Goal: Check status: Check status

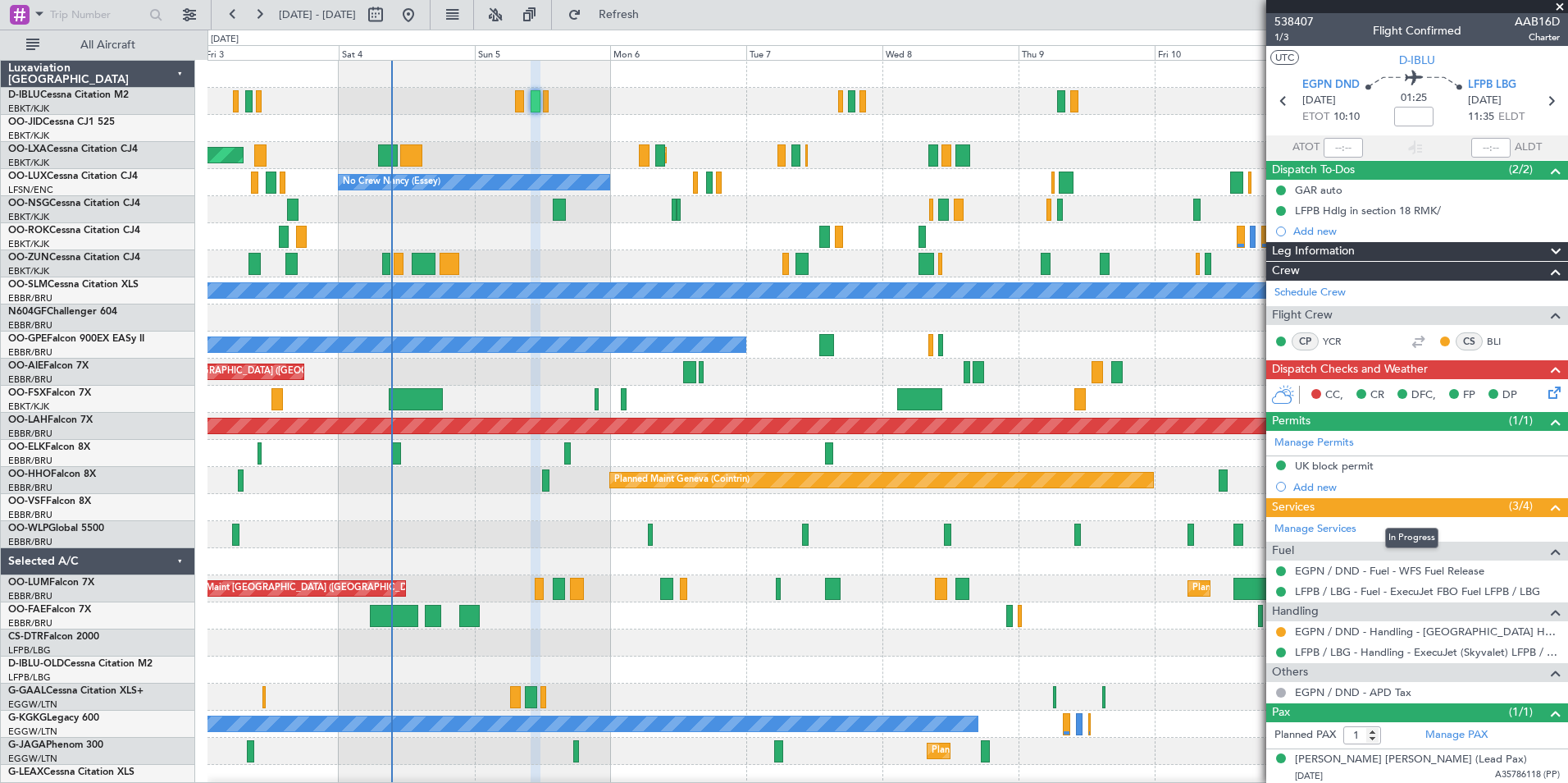
click at [627, 257] on div "AOG Maint Rimini Planned Maint [GEOGRAPHIC_DATA]-[GEOGRAPHIC_DATA] No Crew [PER…" at bounding box center [886, 575] width 1359 height 1028
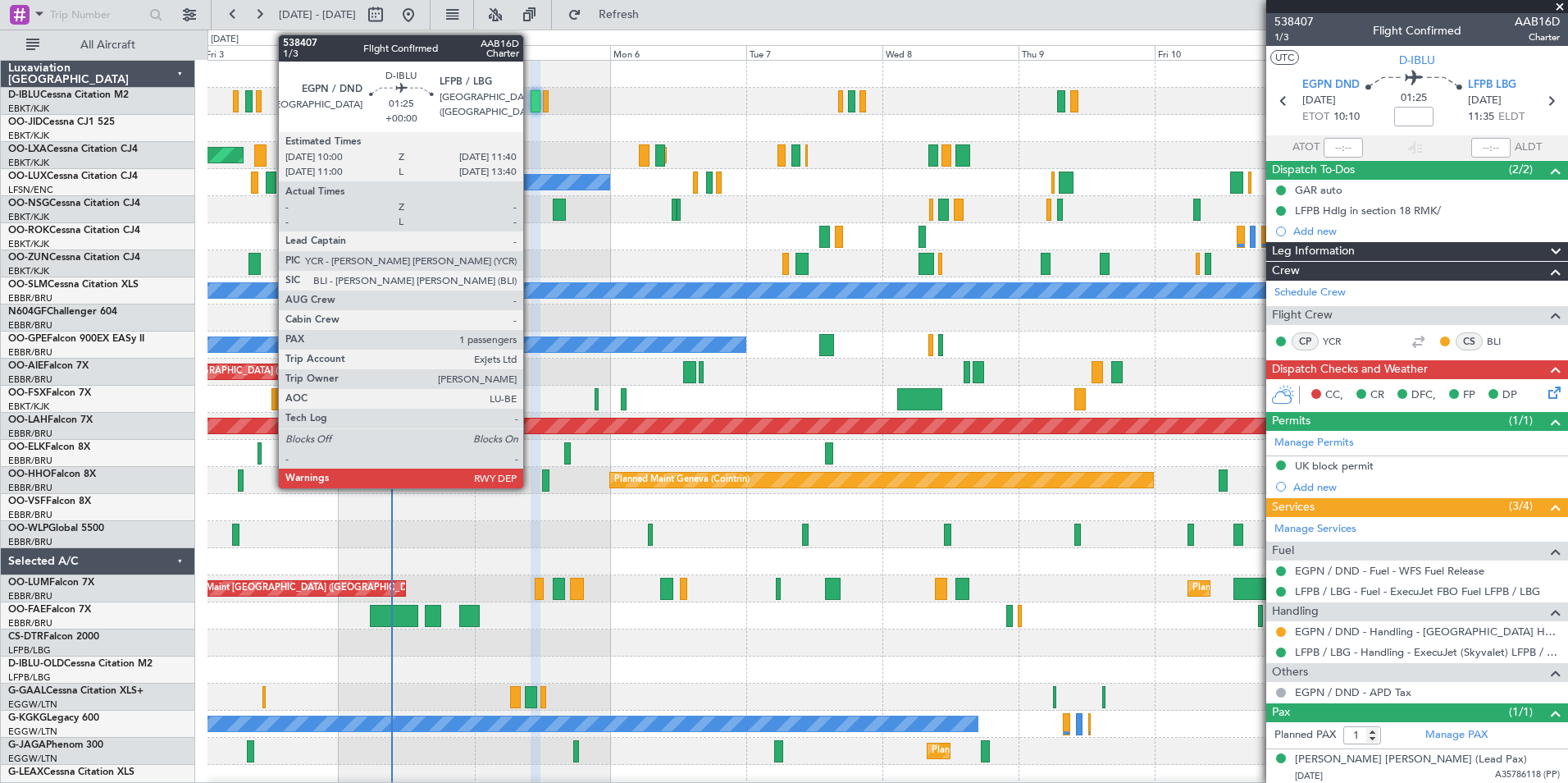
click at [531, 106] on div at bounding box center [536, 101] width 9 height 22
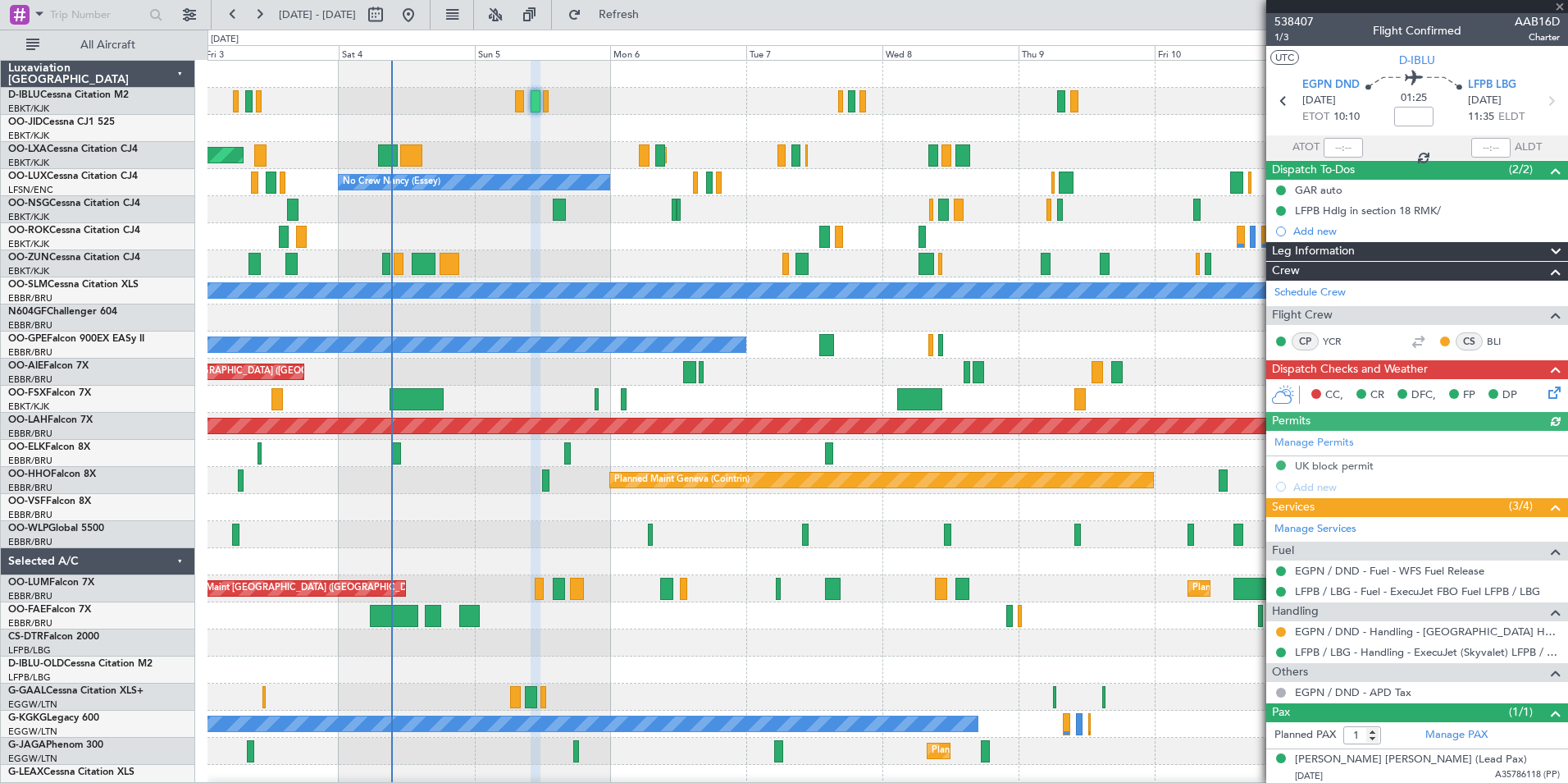
click at [1313, 15] on div "538407 1/3 Flight Confirmed AAB16D Charter" at bounding box center [1417, 29] width 302 height 33
click at [1306, 19] on span "538407" at bounding box center [1293, 22] width 39 height 17
click at [1306, 20] on span "538407" at bounding box center [1293, 22] width 39 height 17
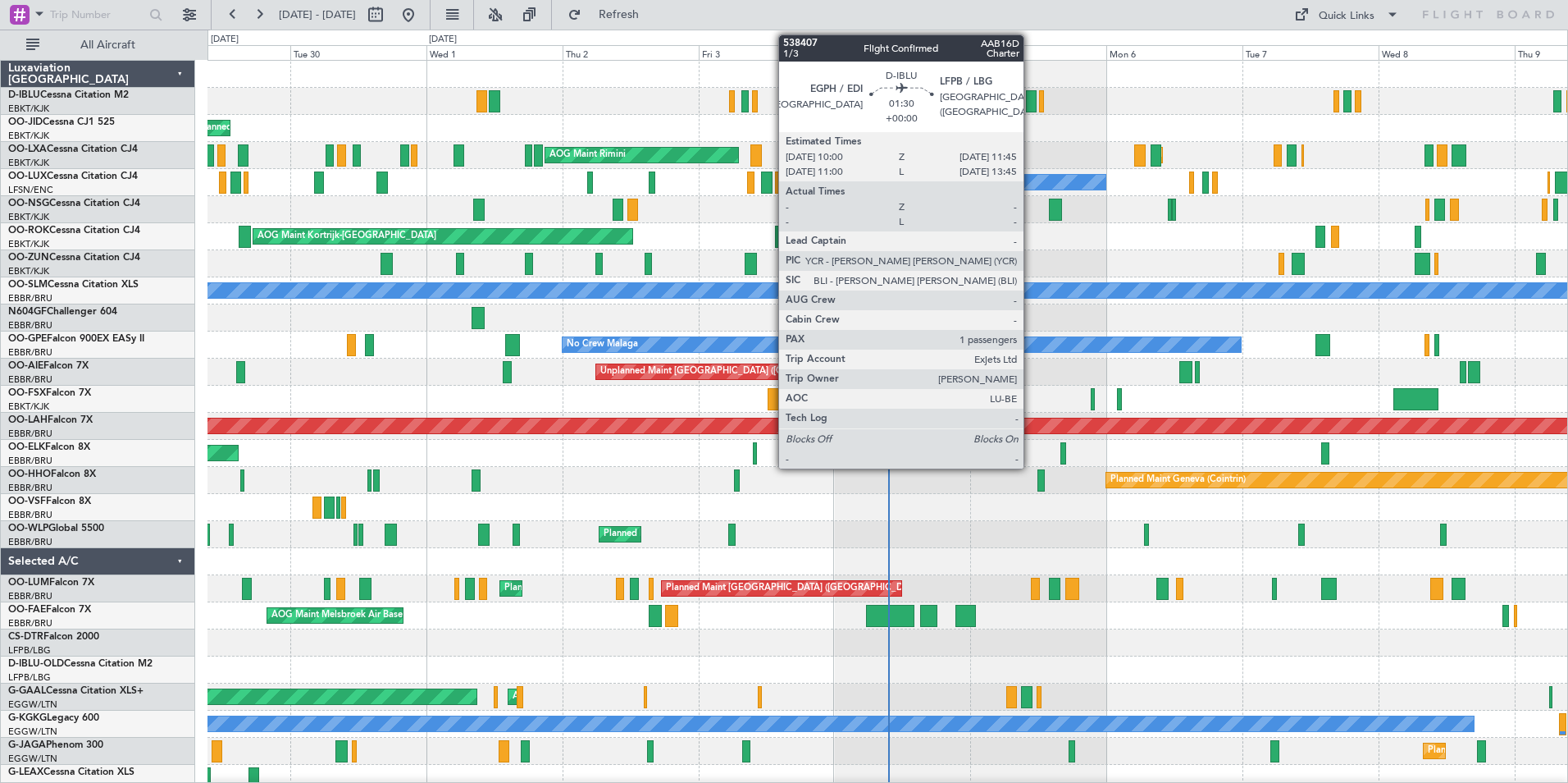
click at [1030, 105] on div at bounding box center [1030, 101] width 10 height 22
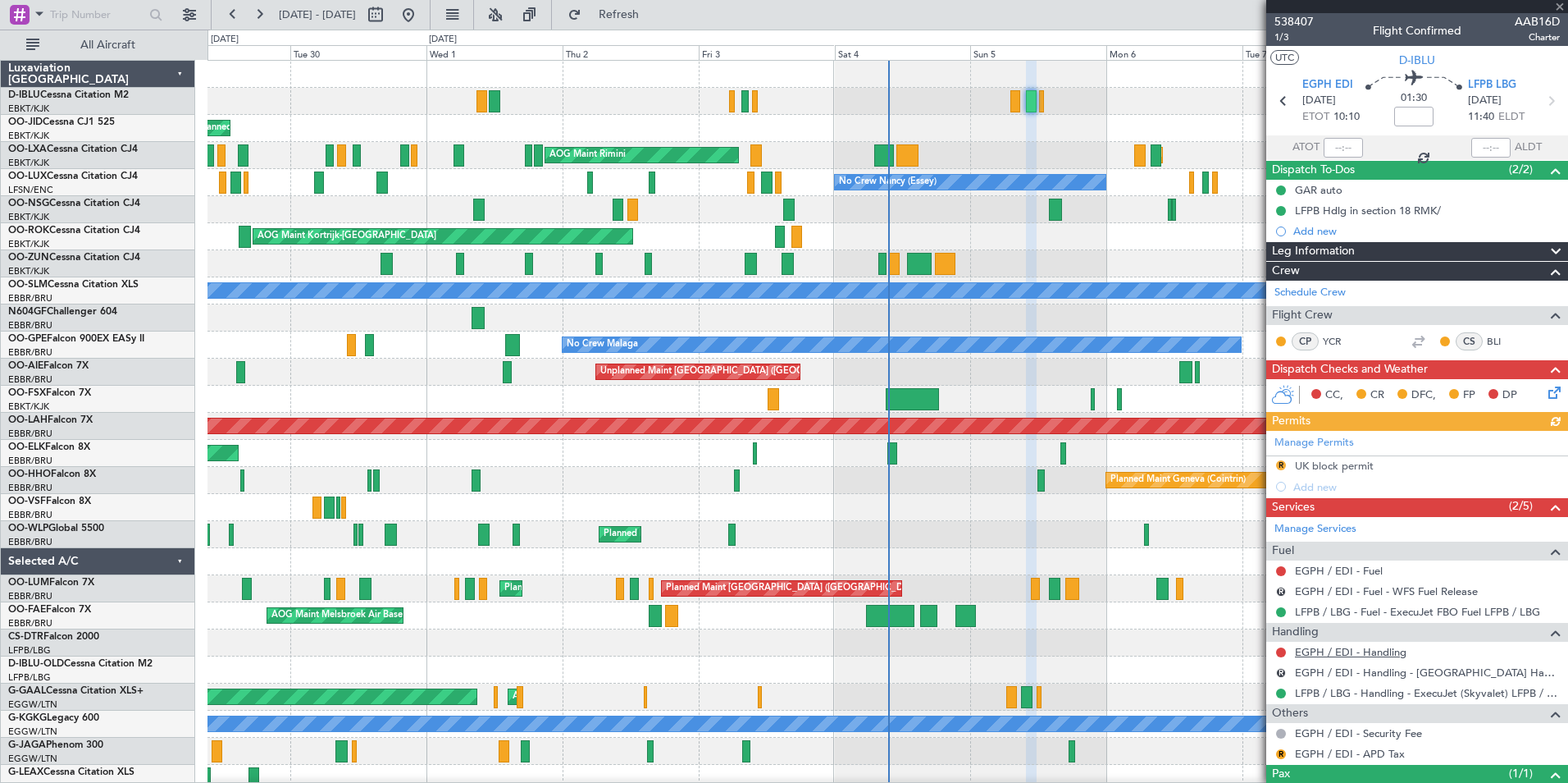
click at [1320, 645] on link "EGPH / EDI - Handling" at bounding box center [1350, 652] width 111 height 14
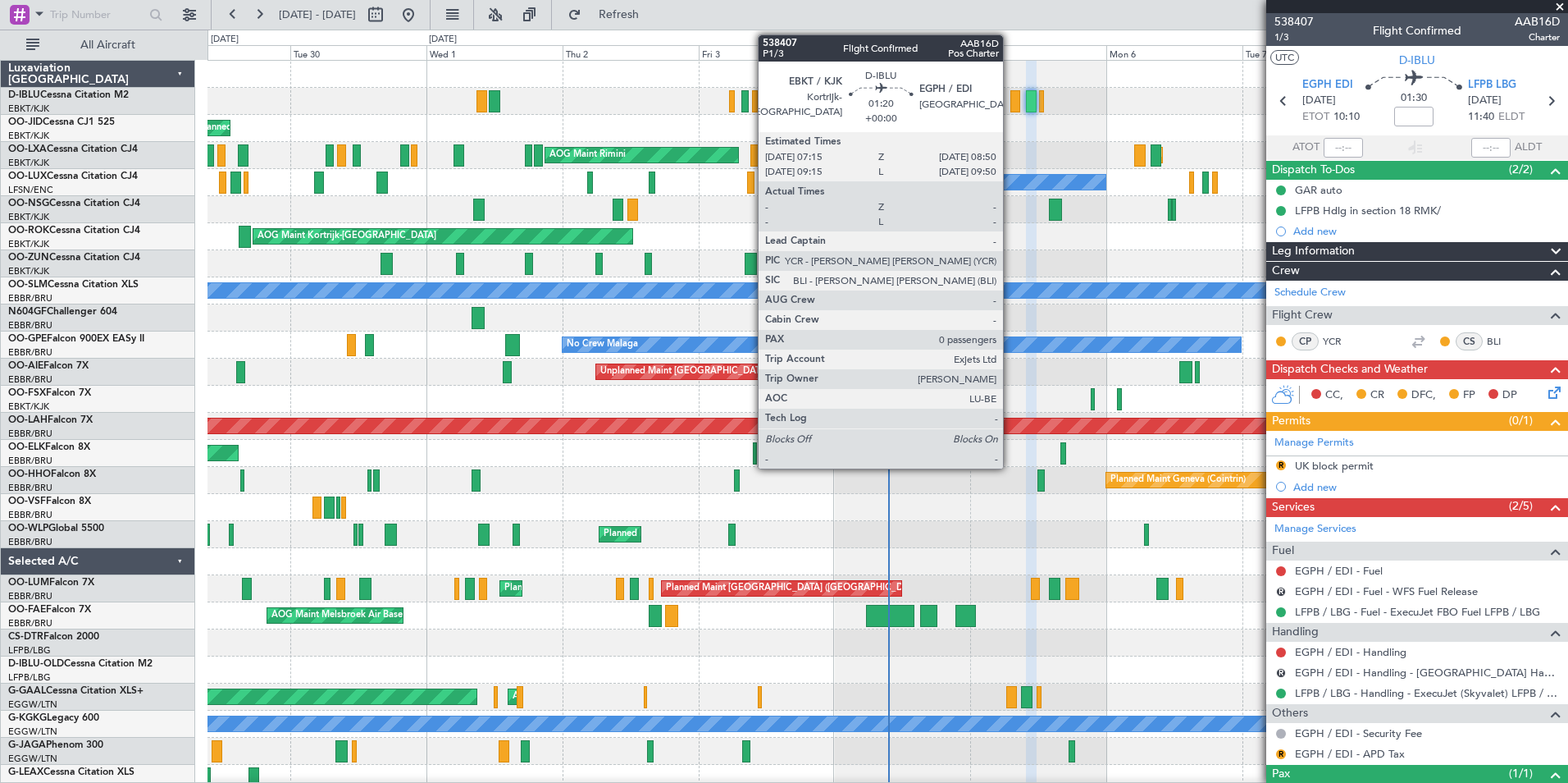
click at [1011, 103] on div at bounding box center [1014, 101] width 9 height 22
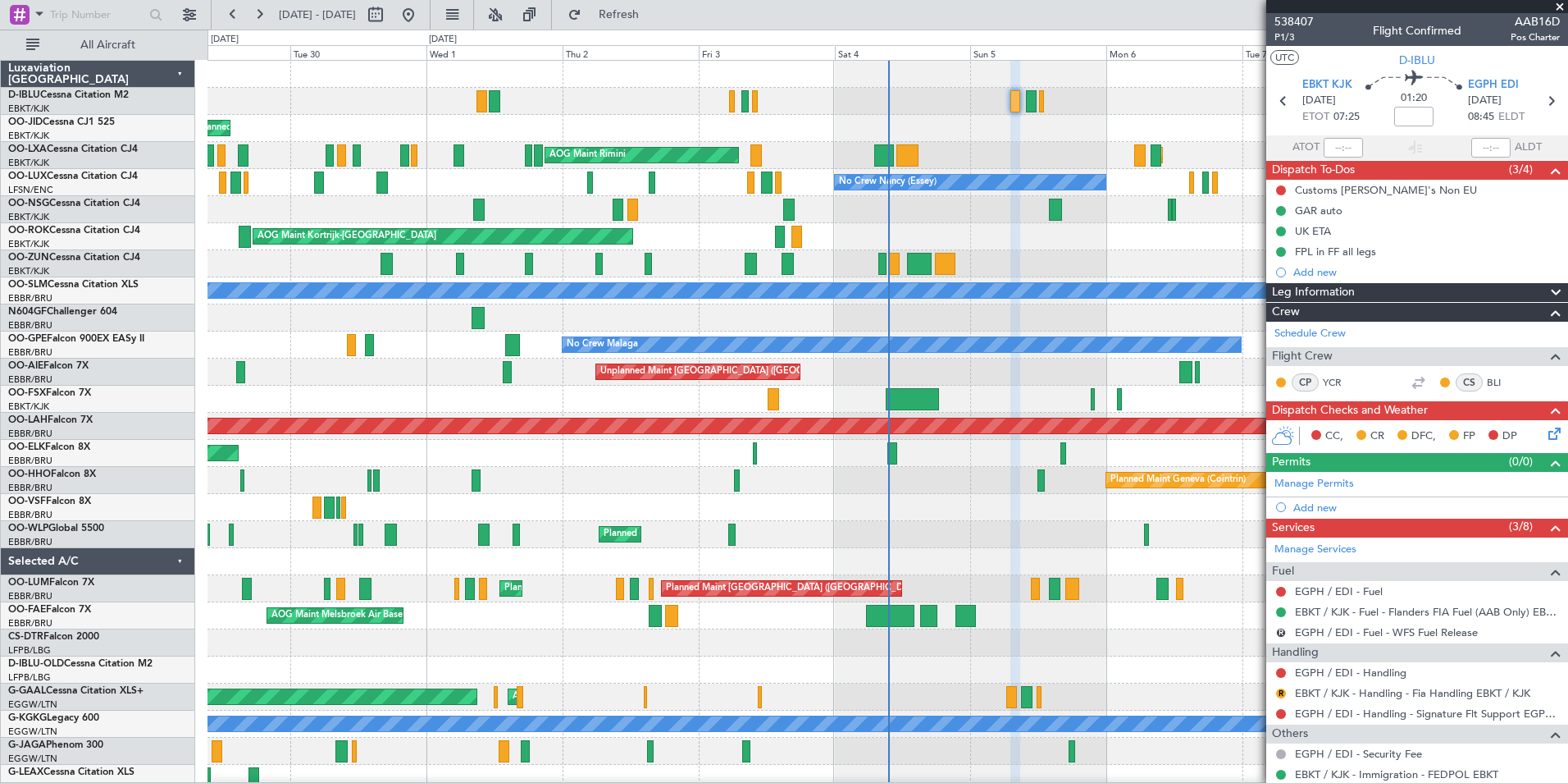
click at [1370, 679] on div "EGPH / EDI - Handling" at bounding box center [1417, 673] width 302 height 21
click at [887, 251] on div "A/C Unavailable Kortrijk-Wevelgem A/C Unavailable Brussels (Brussels National) …" at bounding box center [886, 575] width 1359 height 1028
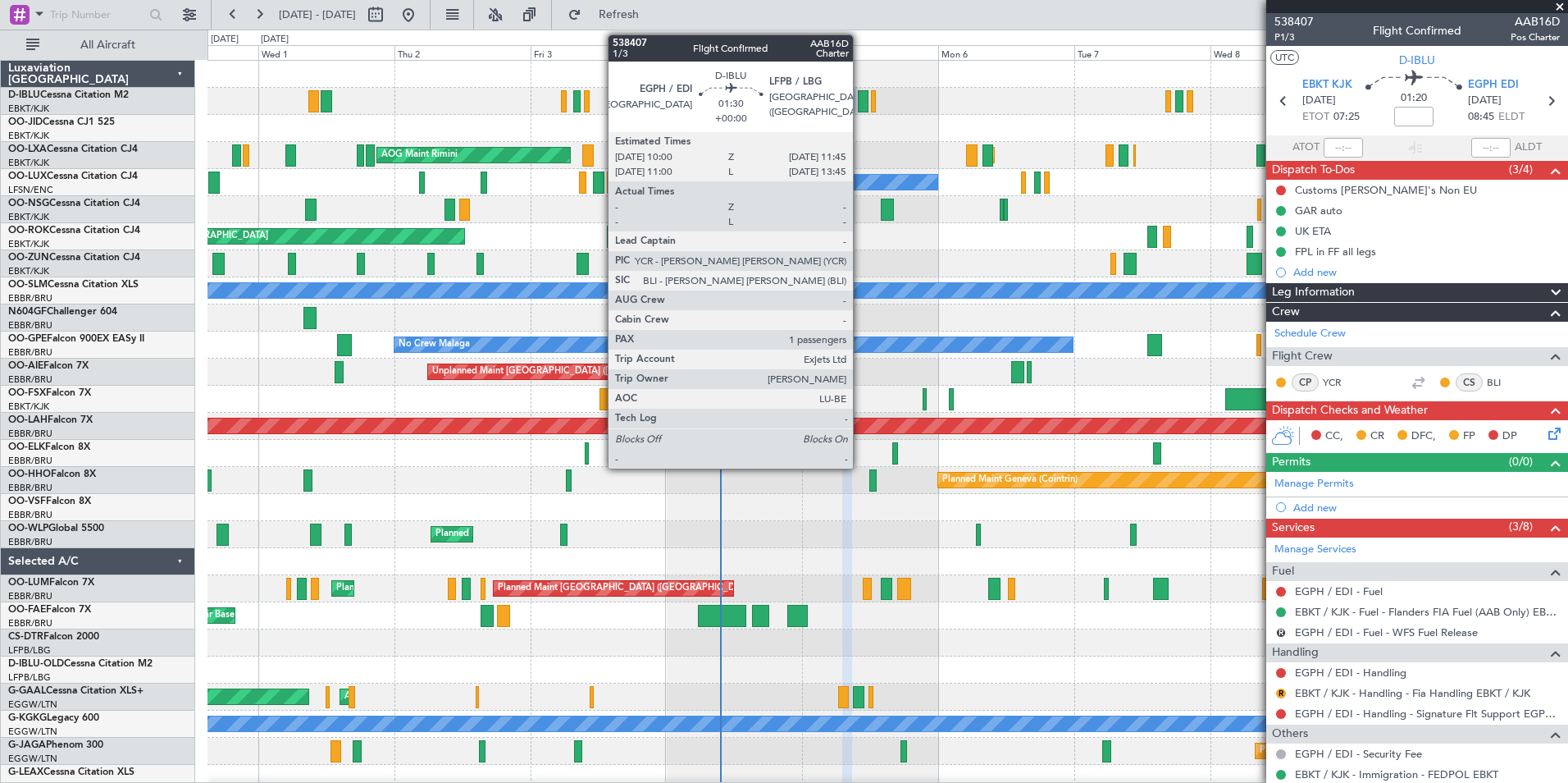
click at [860, 98] on div at bounding box center [862, 101] width 10 height 22
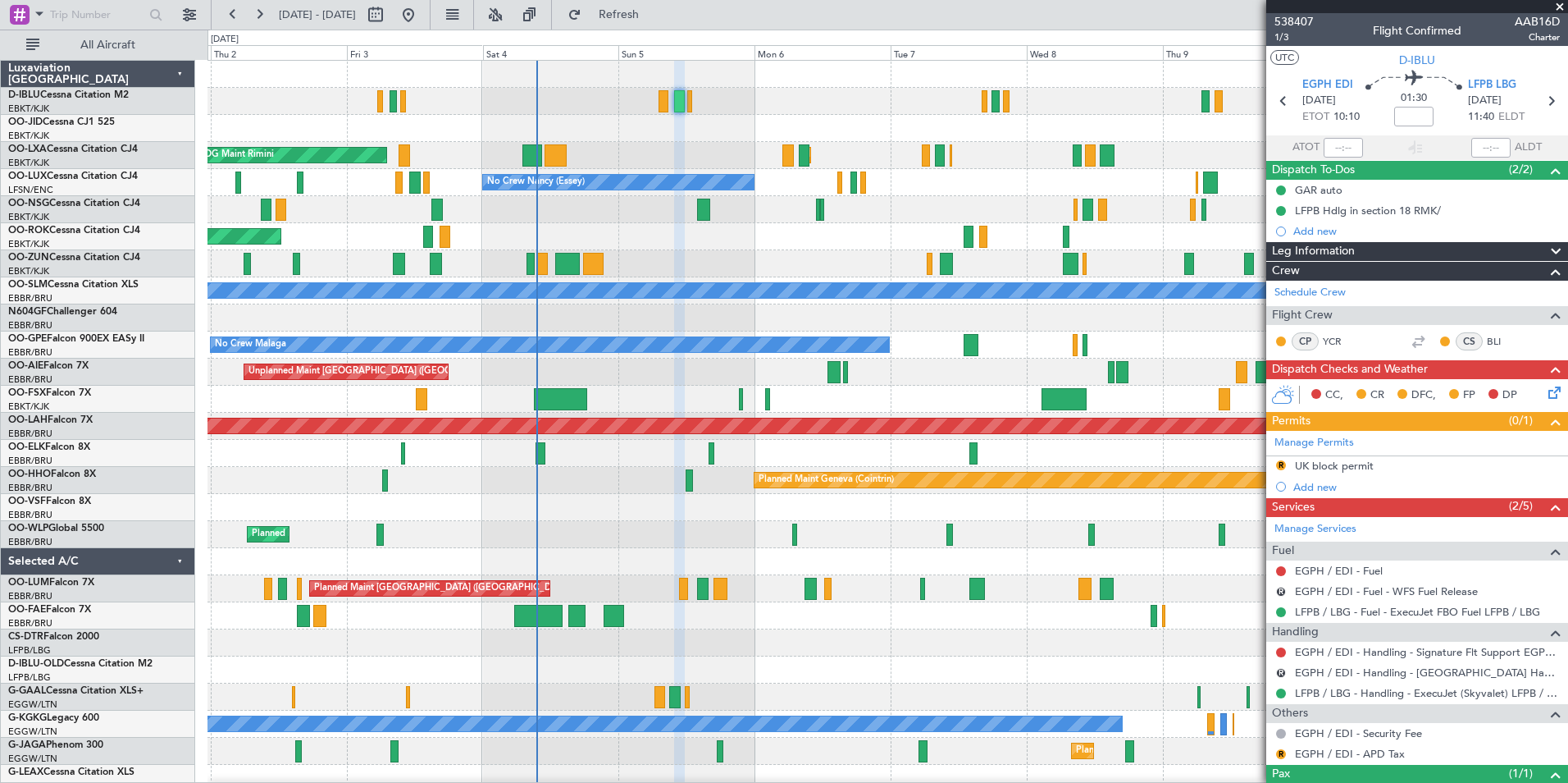
click at [766, 550] on div "Planned Maint Kortrijk-Wevelgem Planned Maint Kortrijk-Wevelgem AOG Maint Rimin…" at bounding box center [886, 575] width 1359 height 1028
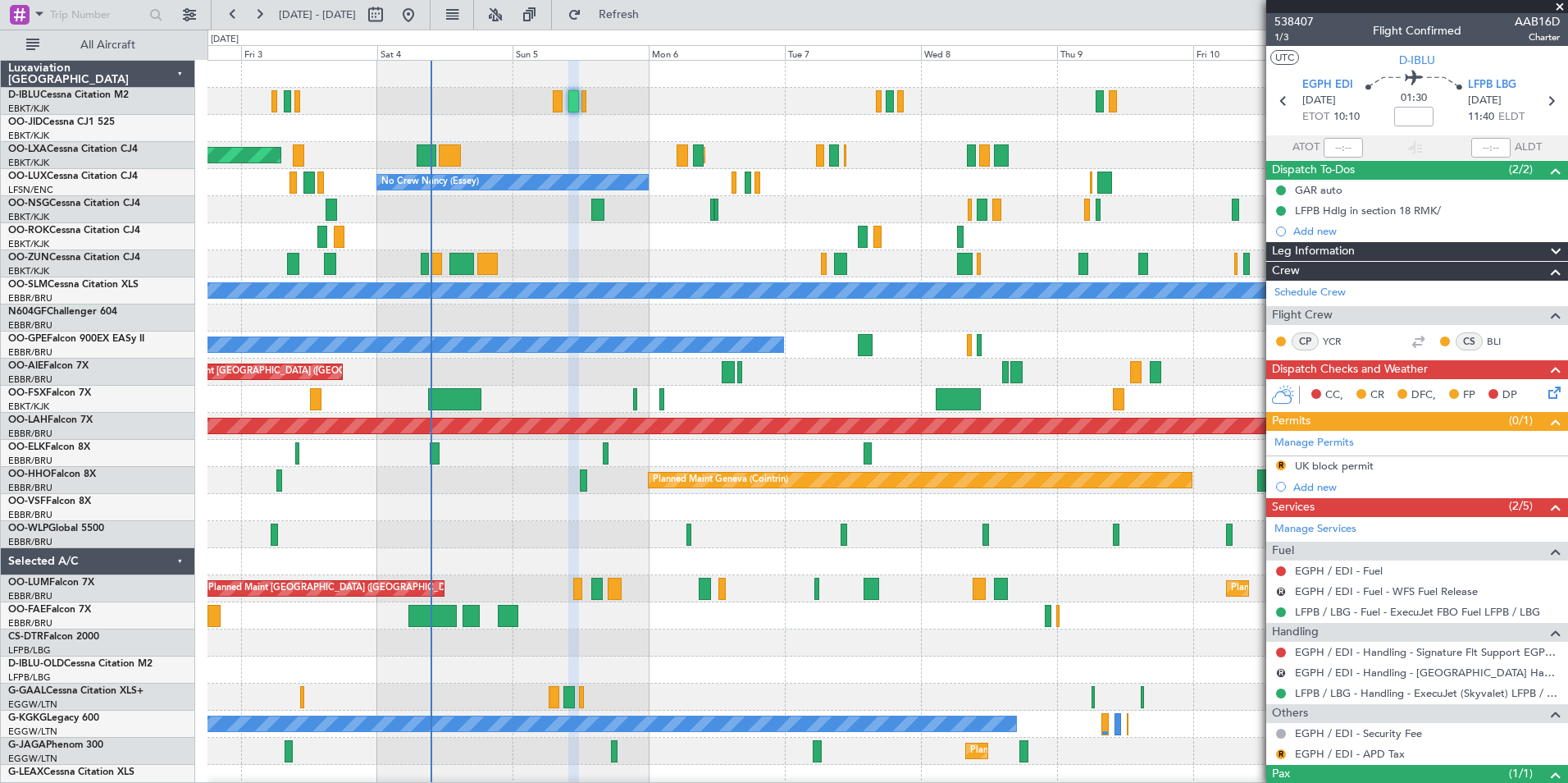
click at [572, 546] on div "Planned Maint Milan (Linate)" at bounding box center [886, 534] width 1359 height 27
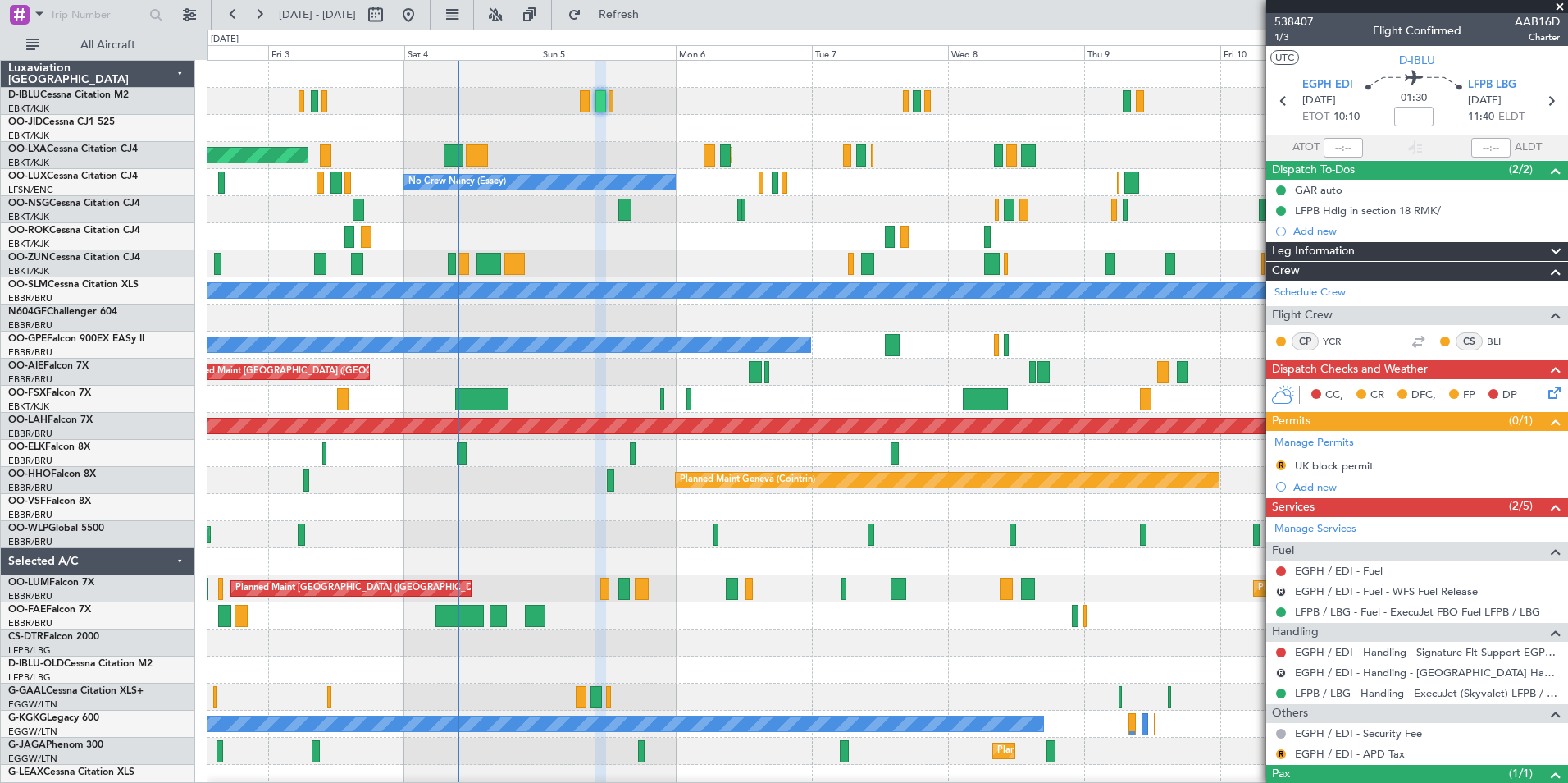
click at [550, 406] on div at bounding box center [886, 399] width 1359 height 27
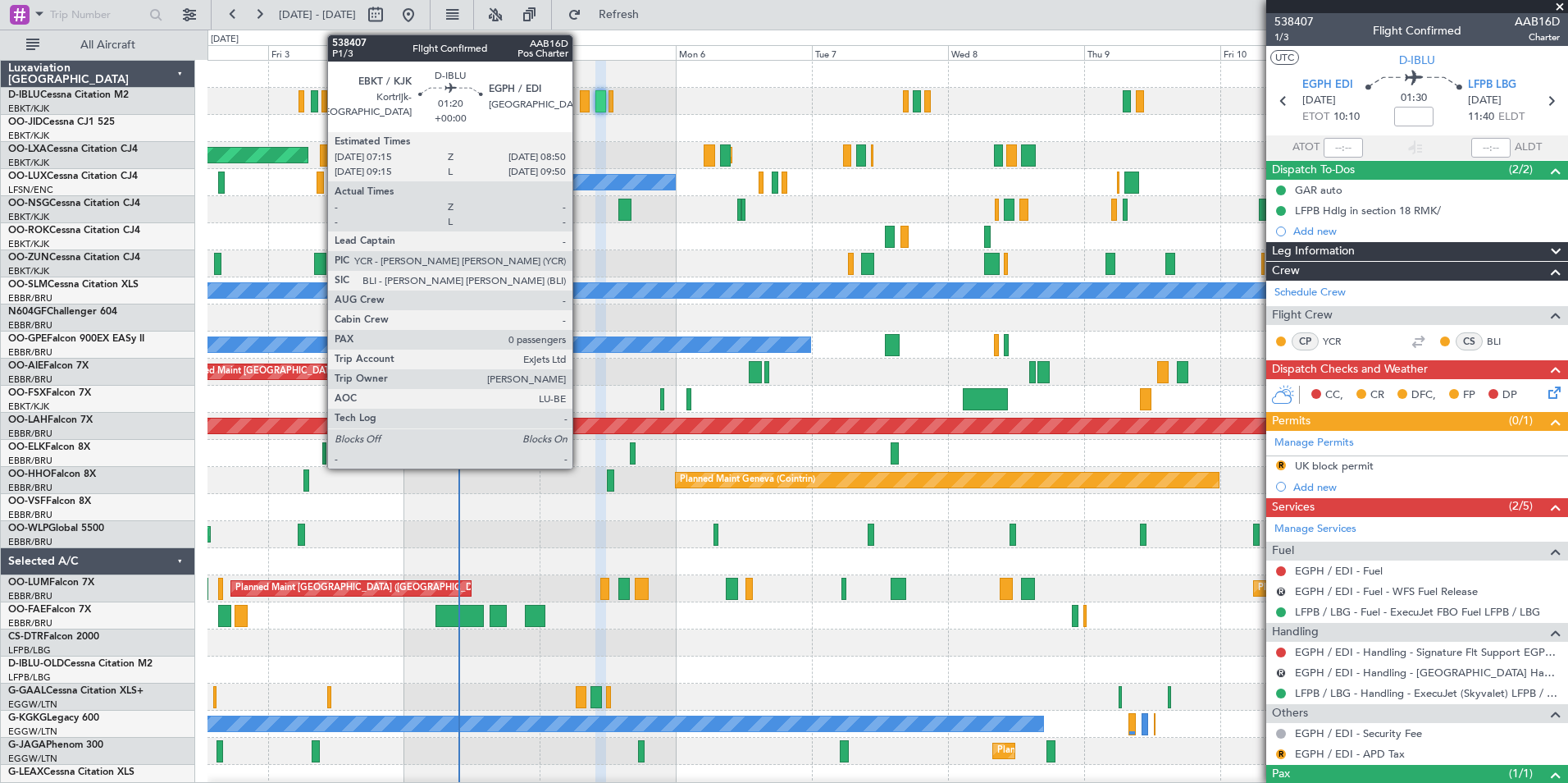
click at [579, 100] on div at bounding box center [583, 101] width 9 height 22
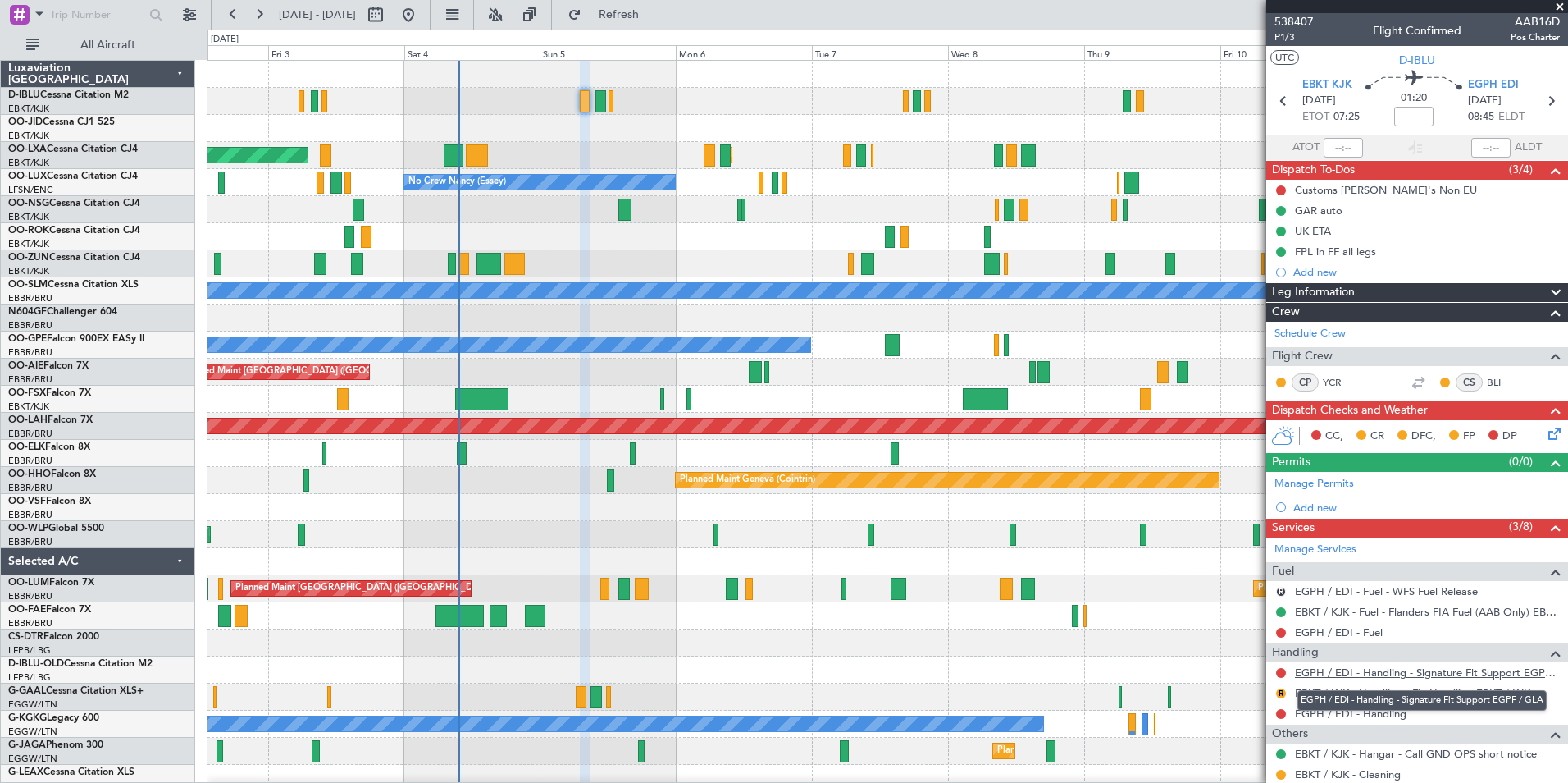
click at [1447, 673] on link "EGPH / EDI - Handling - Signature Flt Support EGPF / GLA" at bounding box center [1426, 672] width 265 height 14
click at [1313, 18] on div "538407 P1/3 Flight Confirmed AAB16D Pos Charter" at bounding box center [1417, 29] width 302 height 33
click at [1302, 23] on span "538407" at bounding box center [1293, 22] width 39 height 17
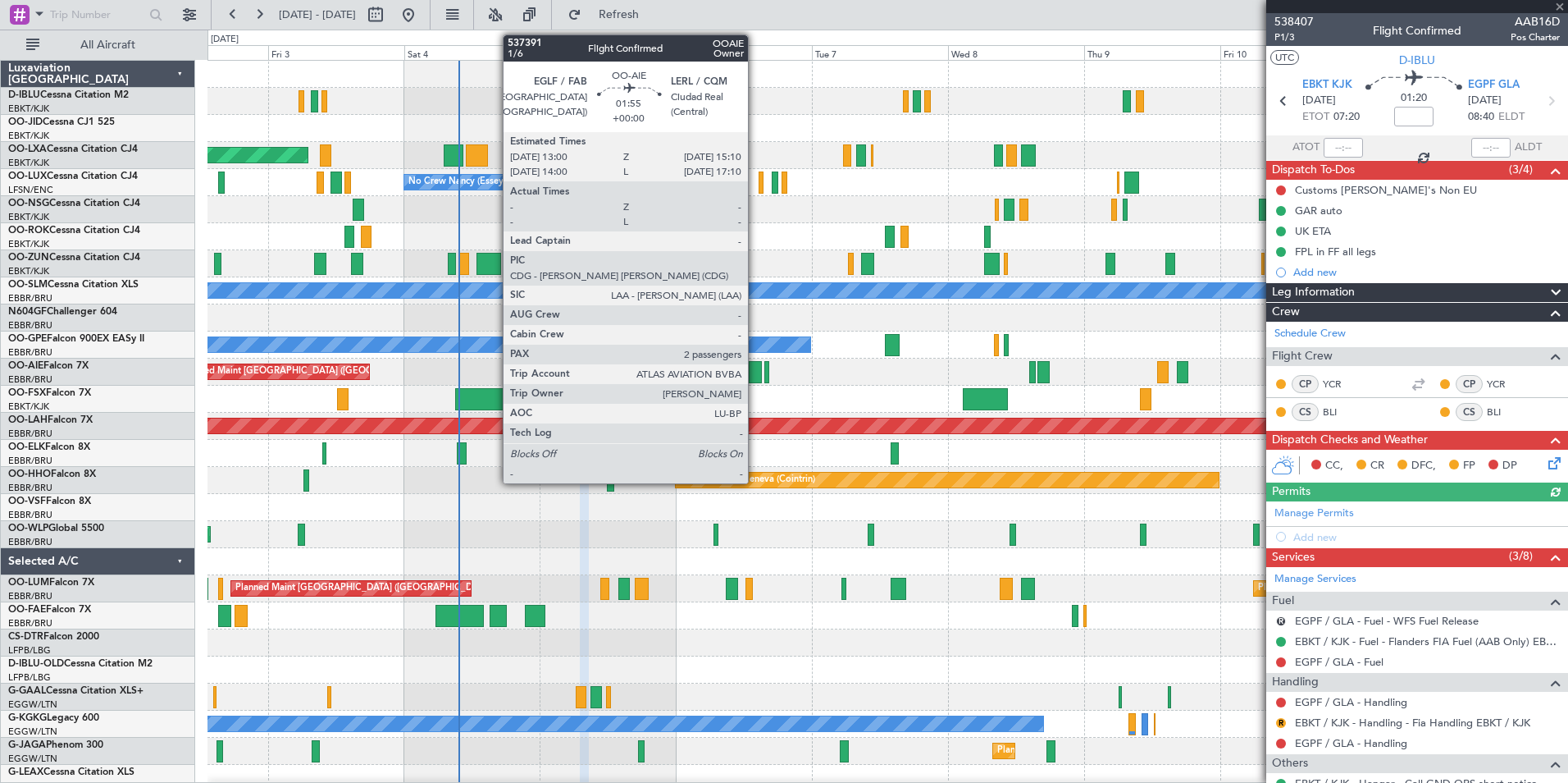
click at [753, 380] on div at bounding box center [754, 372] width 12 height 22
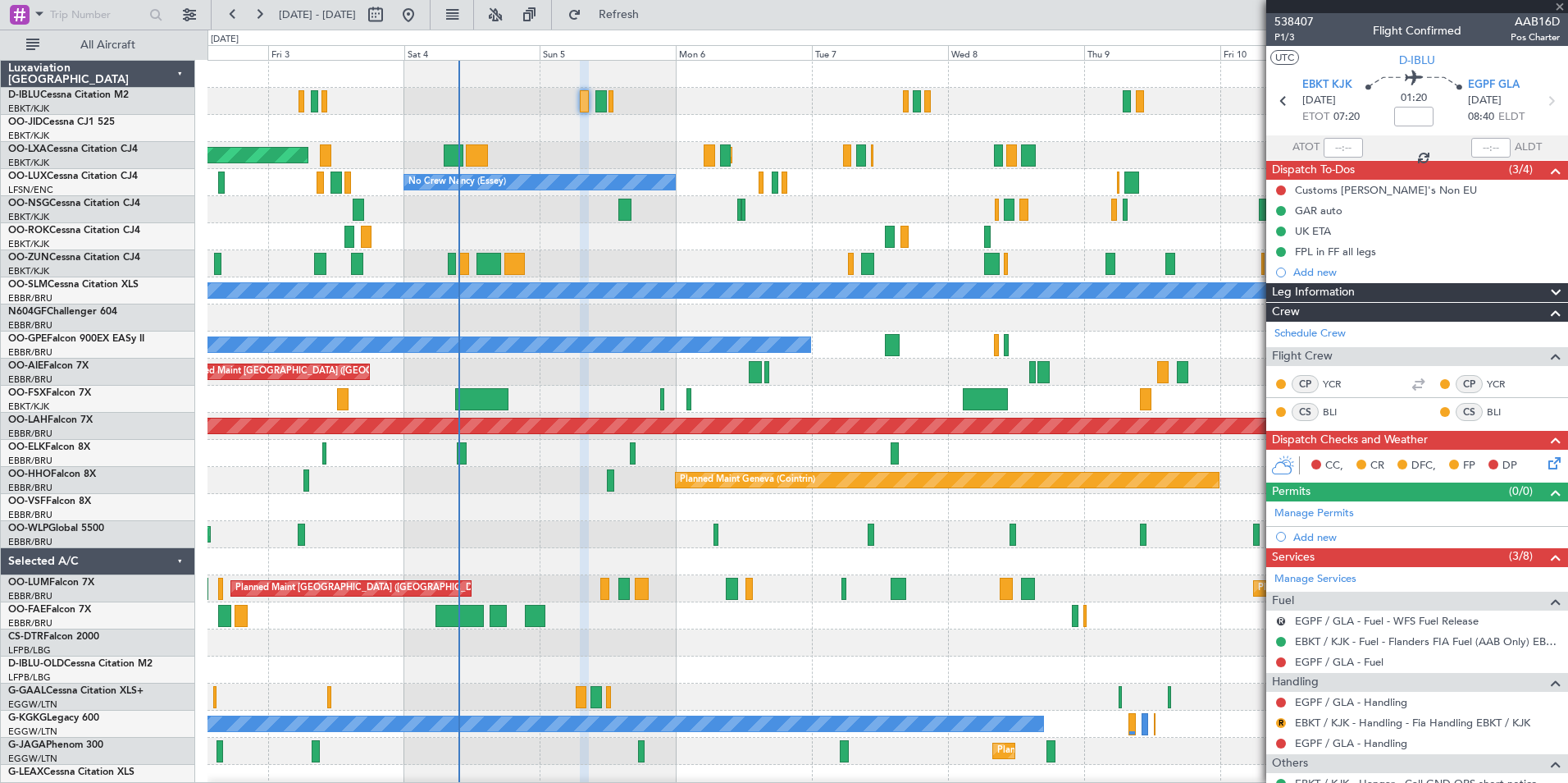
type input "2"
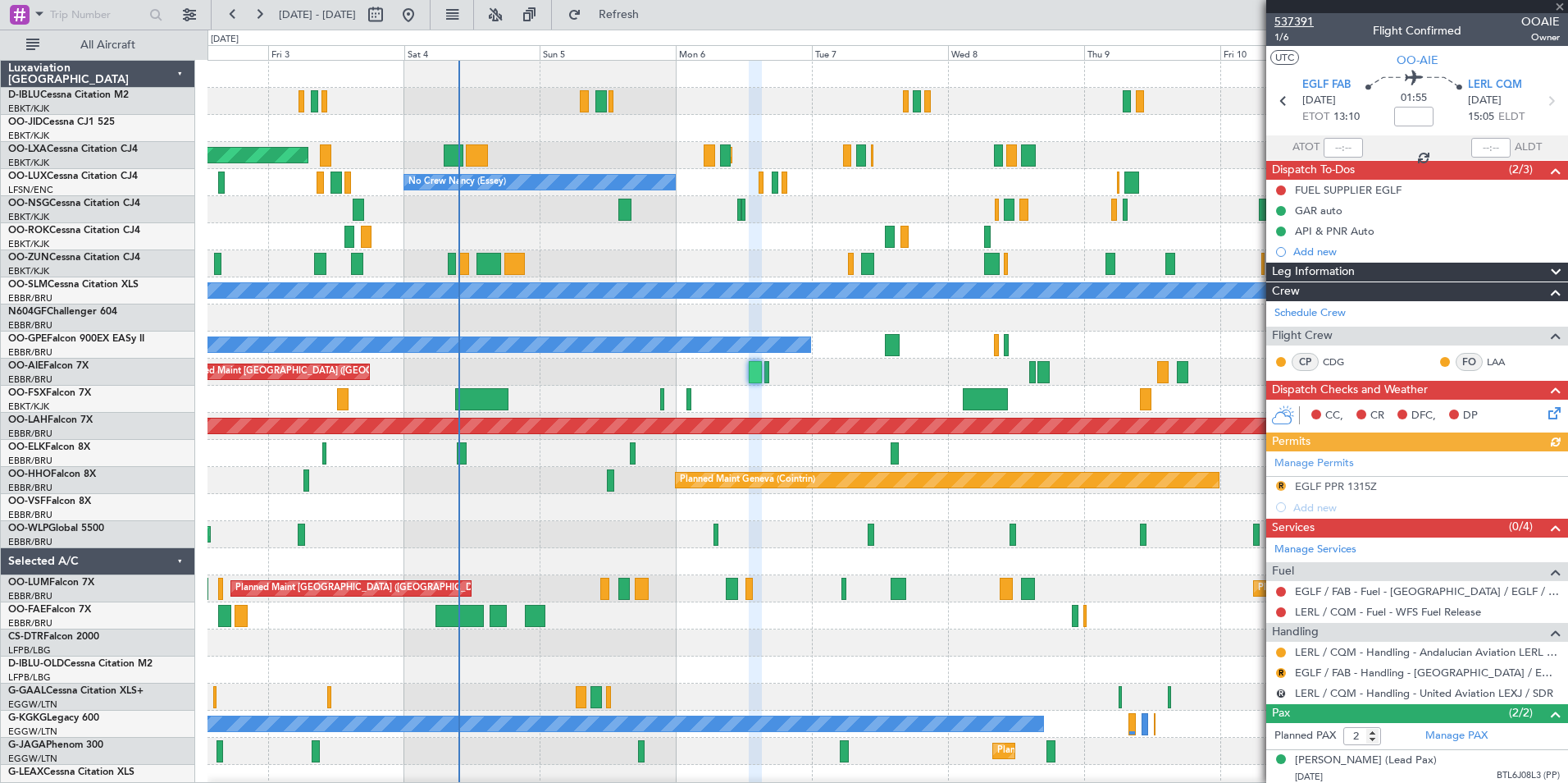
click at [1286, 25] on span "537391" at bounding box center [1293, 22] width 39 height 17
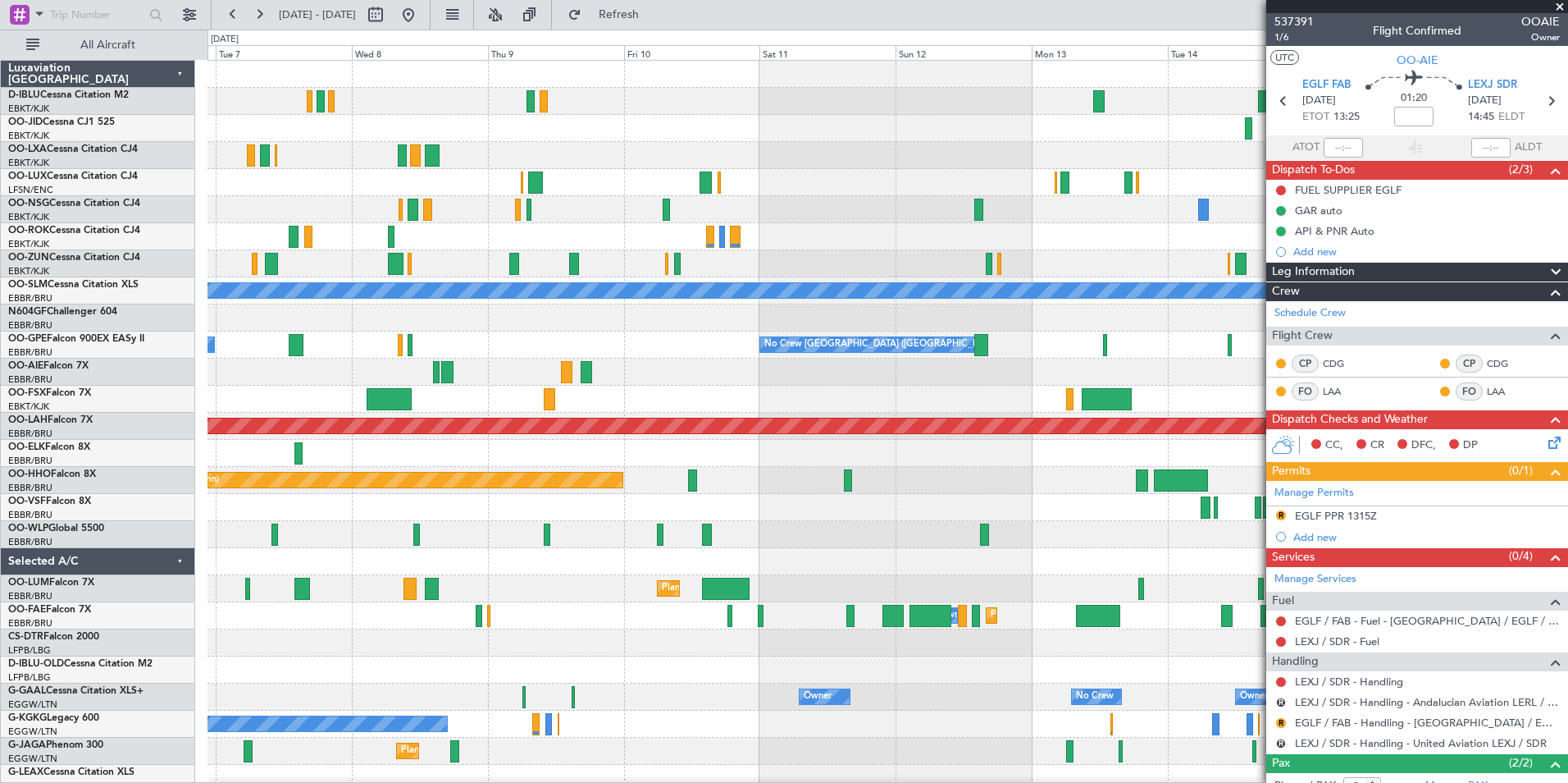
click at [494, 223] on div "No Crew Kortrijk-Wevelgem Planned Maint Kortrijk-Wevelgem No Crew Nancy (Essey)…" at bounding box center [886, 575] width 1359 height 1028
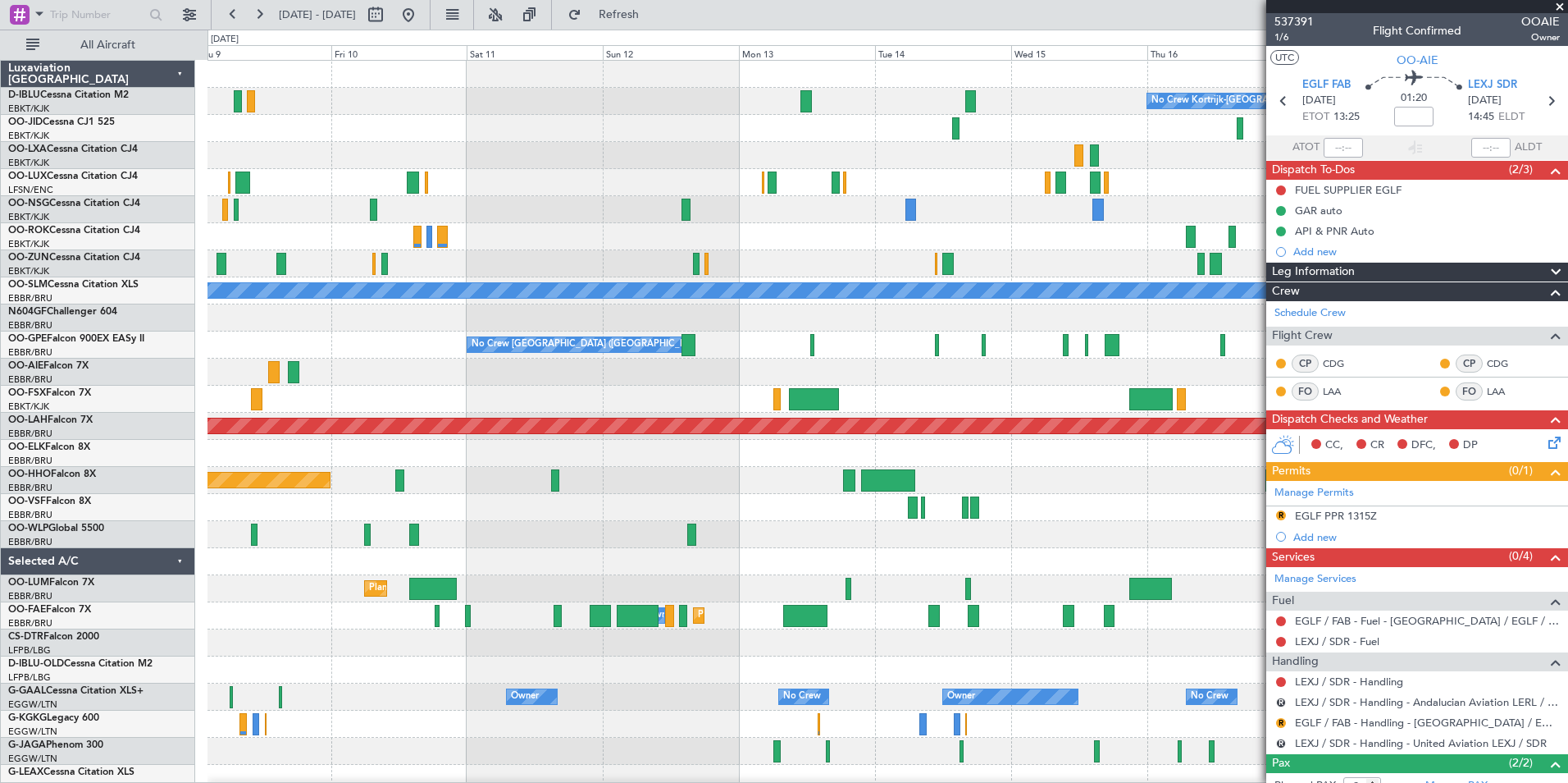
click at [475, 219] on div "No Crew Kortrijk-Wevelgem A/C Unavailable Monchengladbach No Crew Brussels (Bru…" at bounding box center [886, 575] width 1359 height 1028
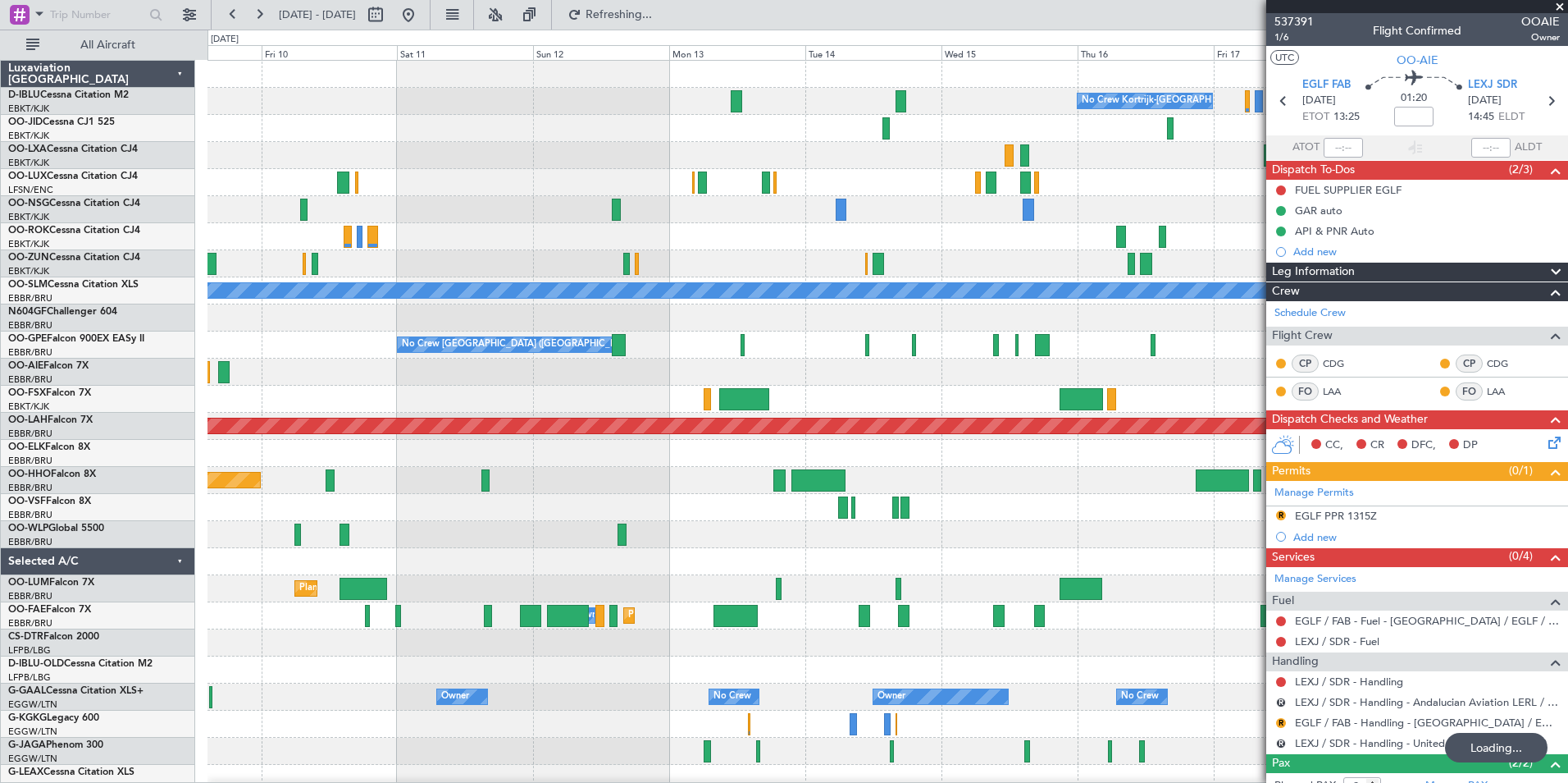
click at [650, 261] on div "No Crew Kortrijk-Wevelgem A/C Unavailable Monchengladbach No Crew Brussels (Bru…" at bounding box center [886, 575] width 1359 height 1028
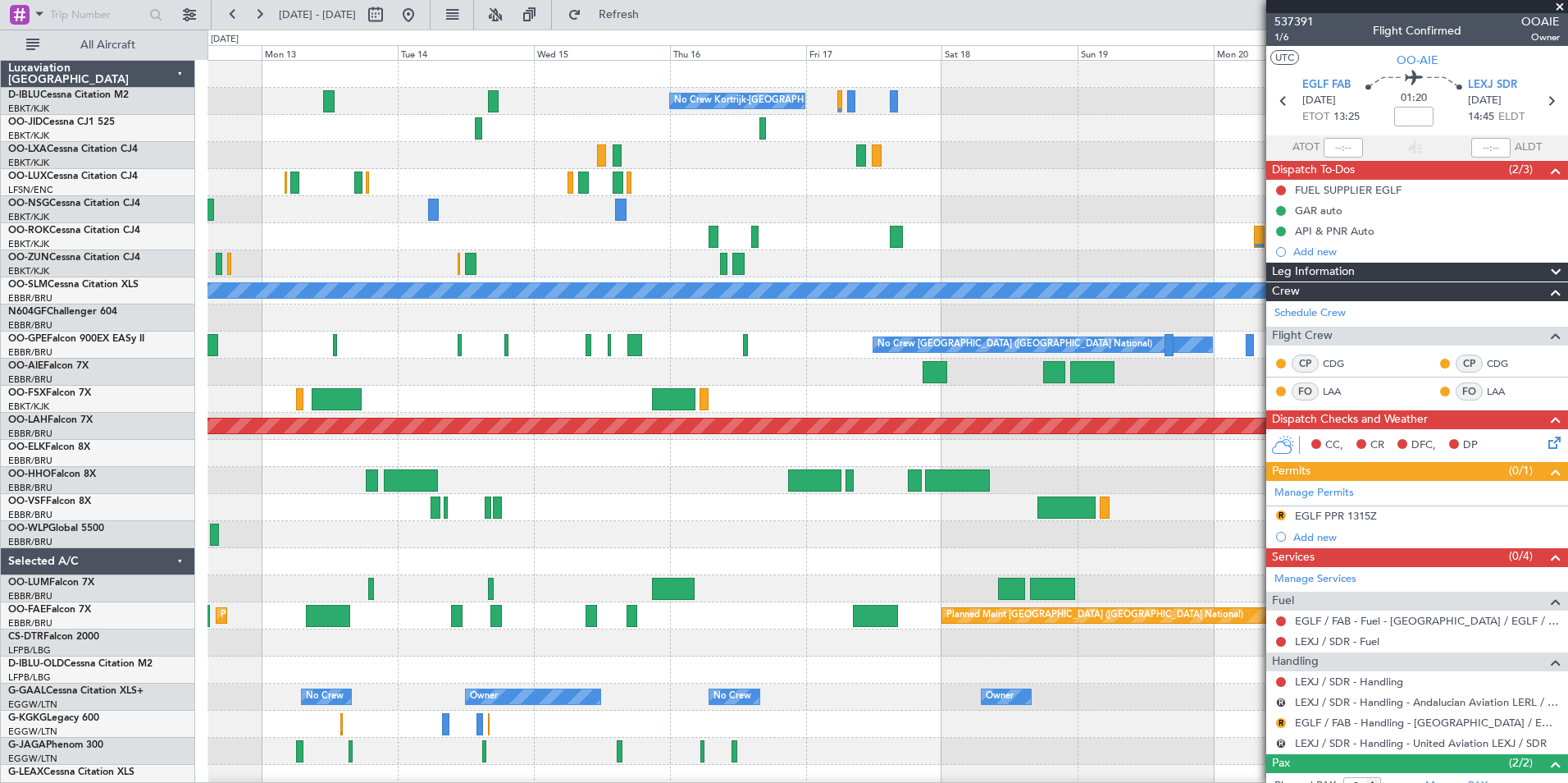
click at [1233, 515] on div at bounding box center [886, 507] width 1359 height 27
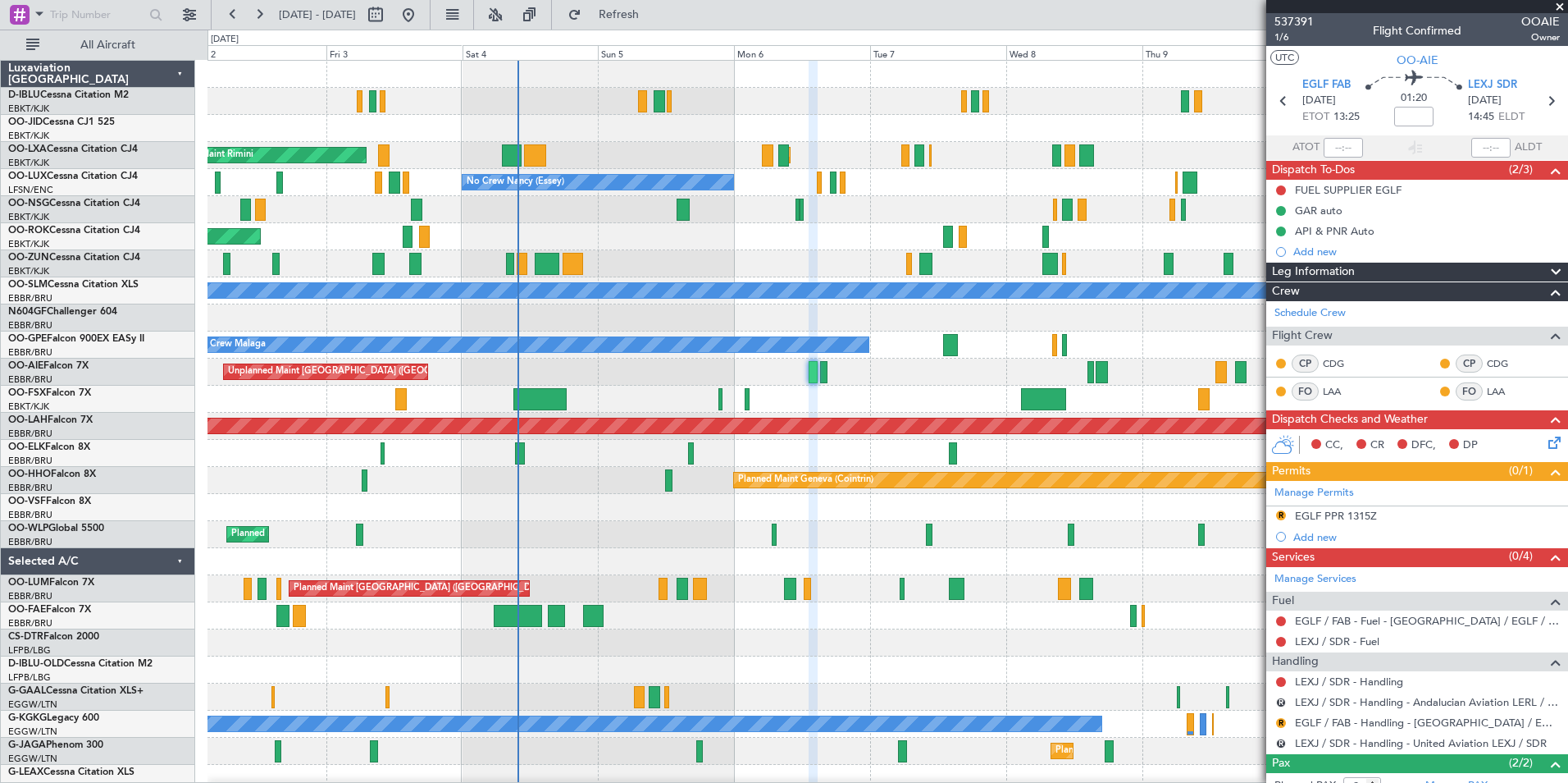
click at [1318, 554] on fb-app "12 Oct 2025 - 22 Oct 2025 Refresh Quick Links All Aircraft Planned Maint Kortri…" at bounding box center [784, 397] width 1568 height 771
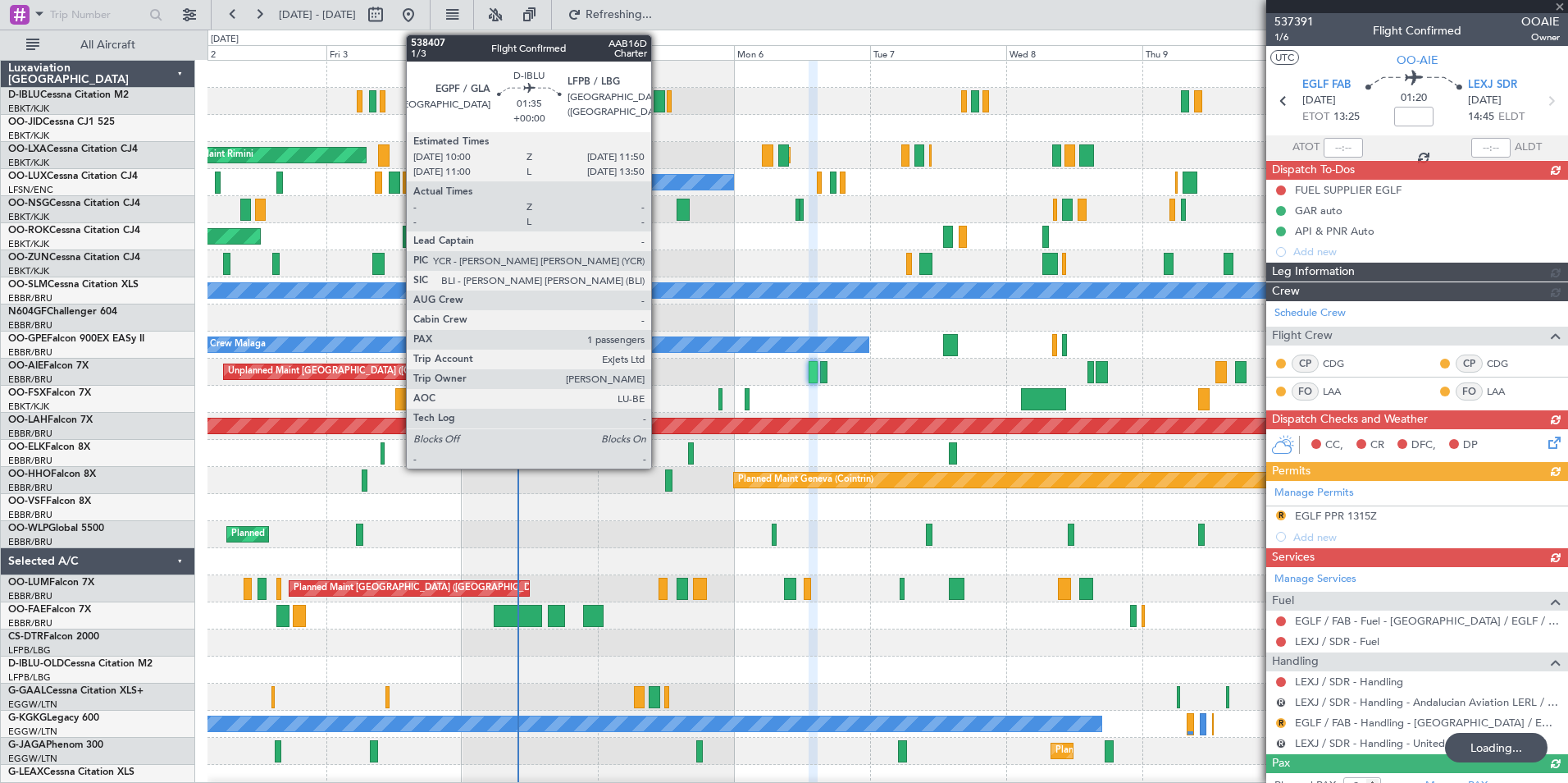
type input "-00:05"
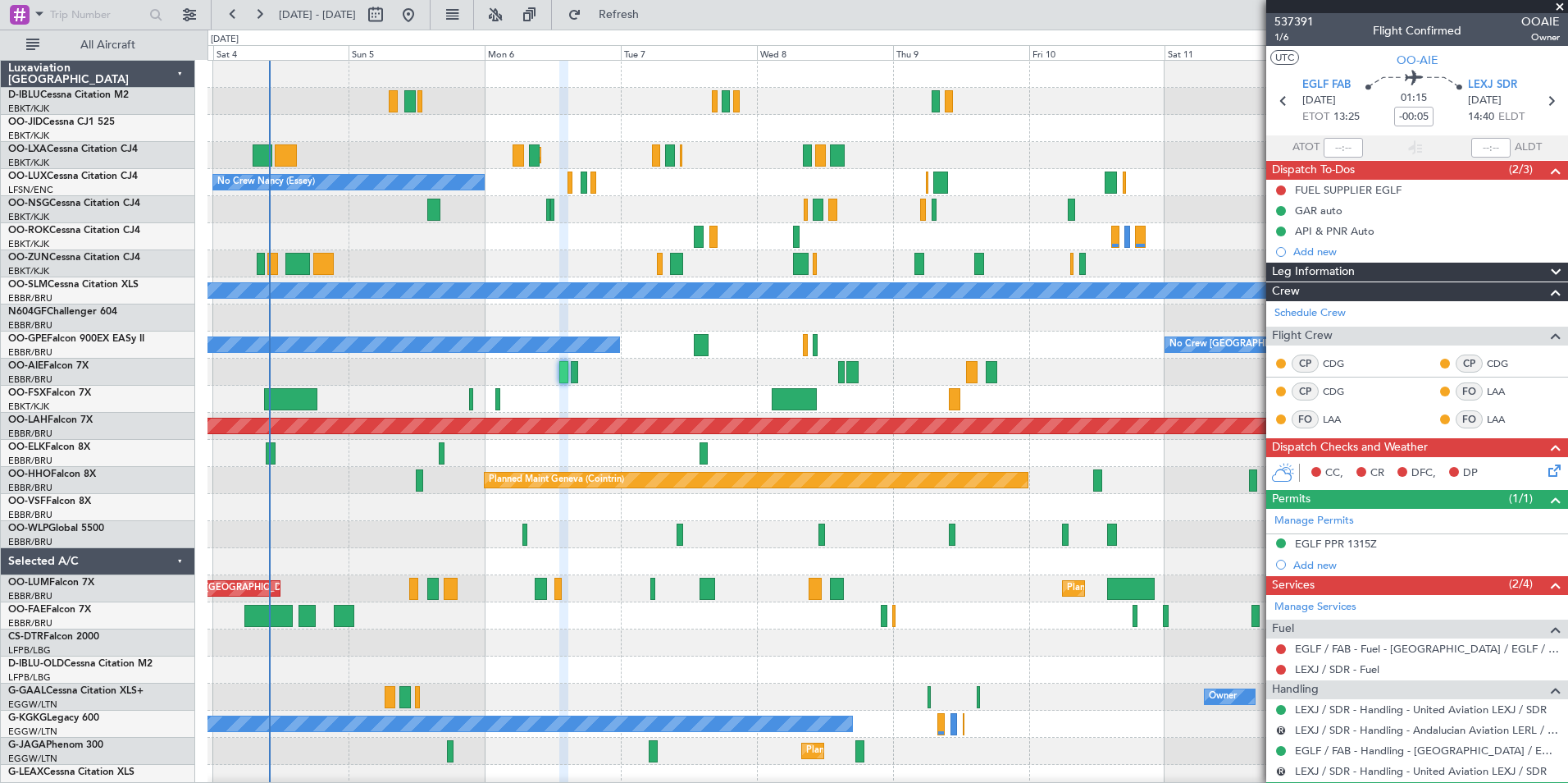
click at [758, 688] on div "No Crew Kortrijk-Wevelgem Planned Maint Kortrijk-Wevelgem AOG Maint Rimini No C…" at bounding box center [886, 575] width 1359 height 1028
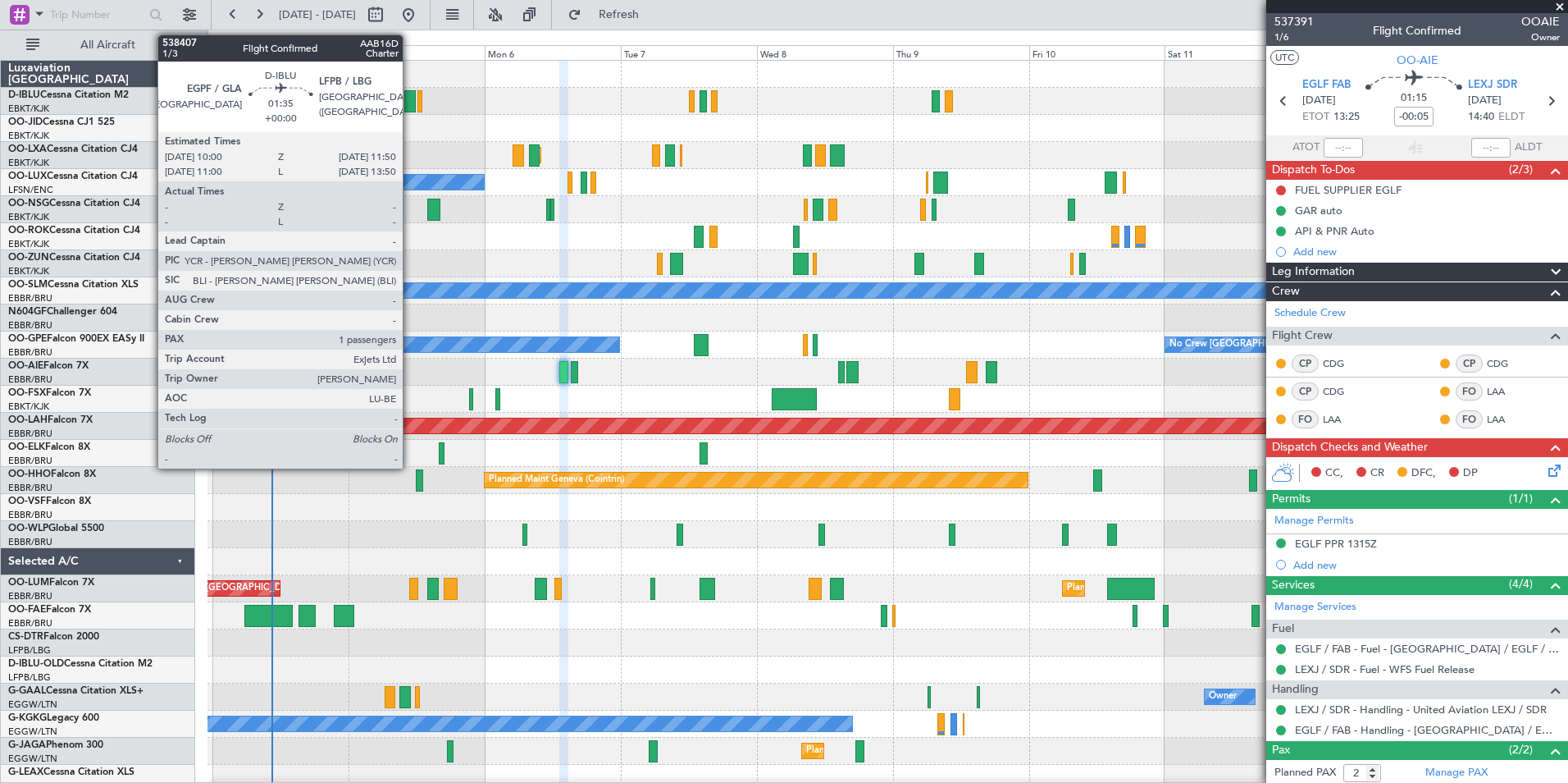
click at [410, 111] on div at bounding box center [409, 101] width 10 height 22
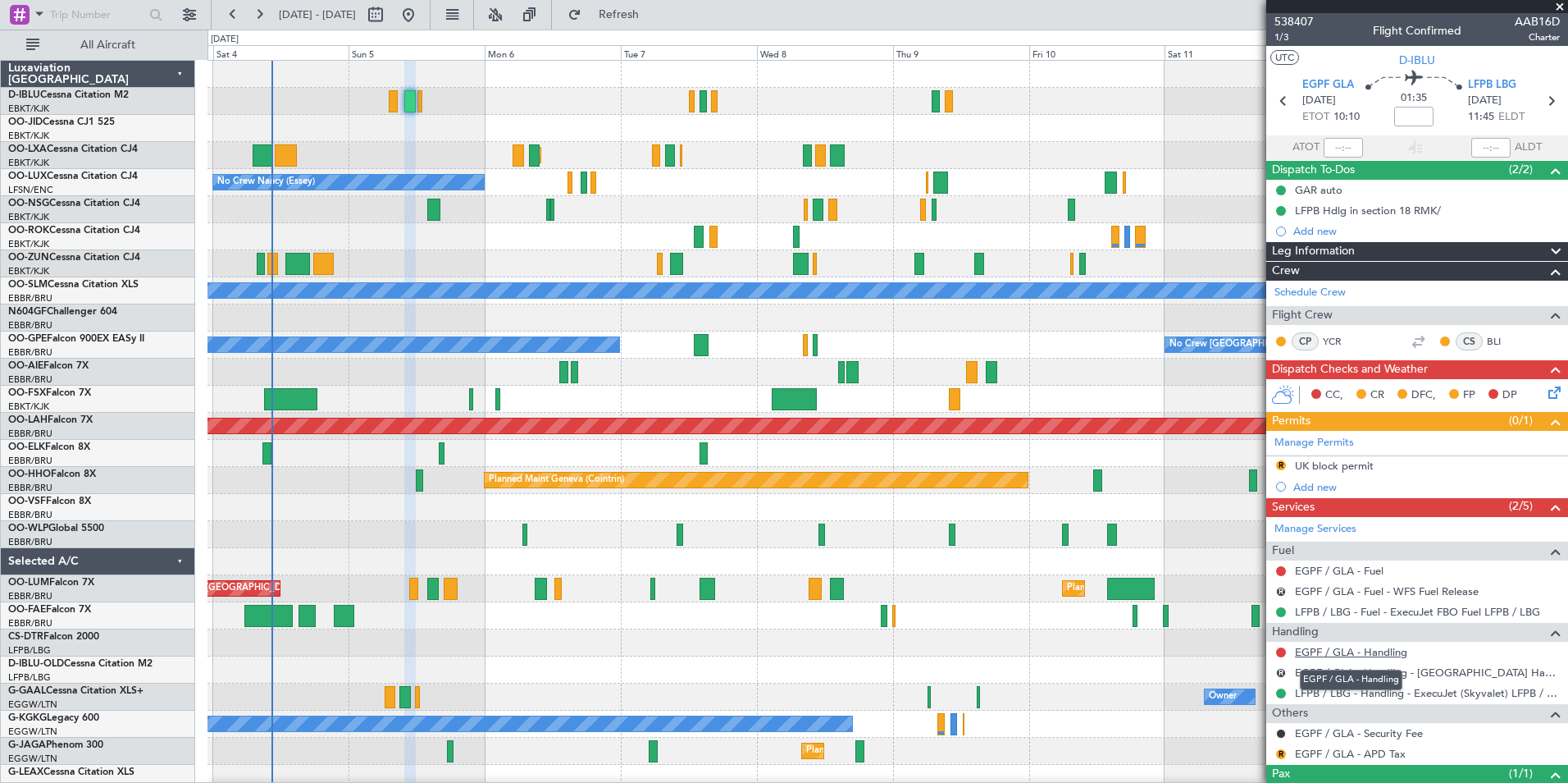
click at [1342, 650] on link "EGPF / GLA - Handling" at bounding box center [1351, 652] width 112 height 14
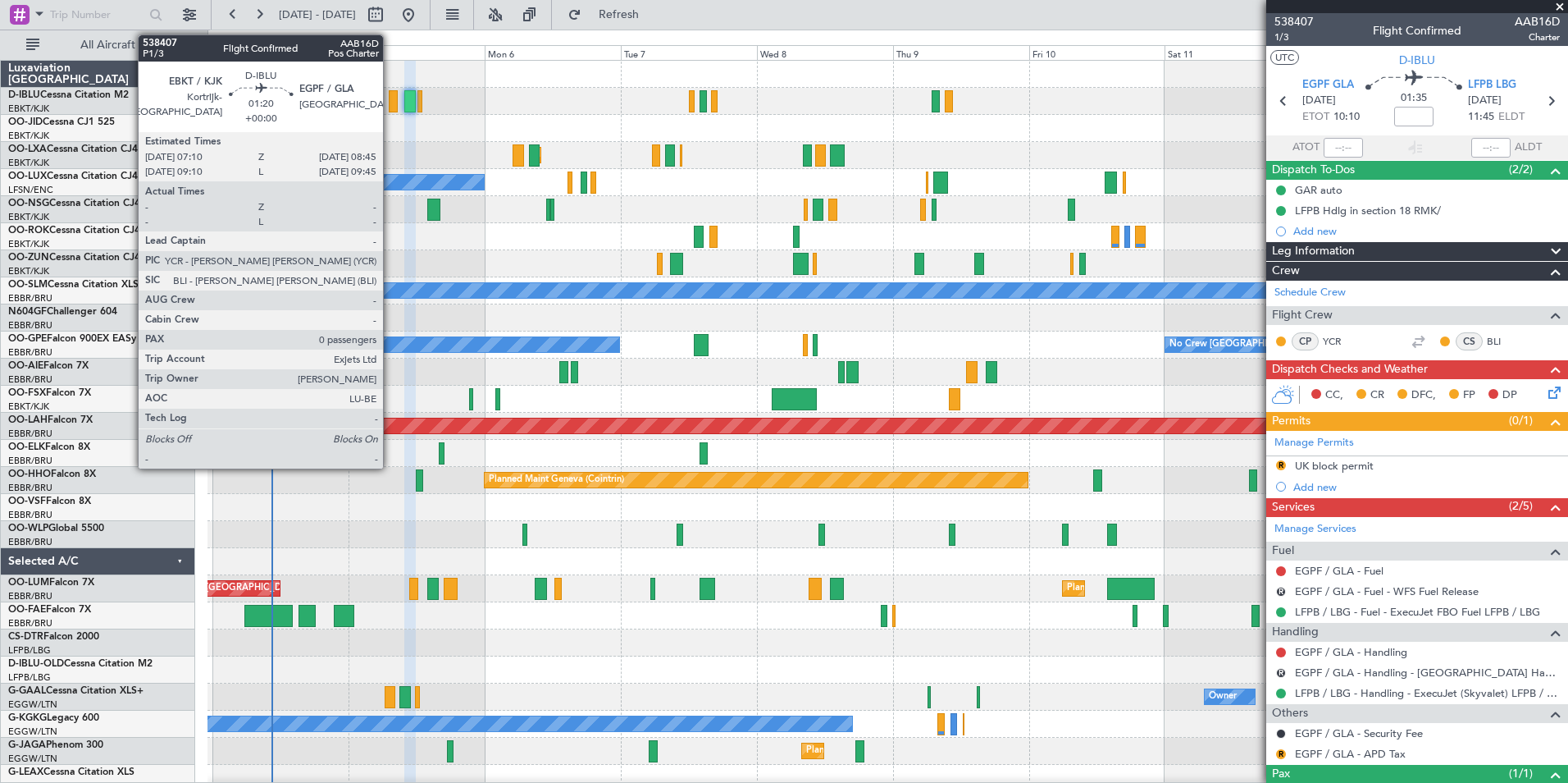
click at [390, 97] on div at bounding box center [392, 101] width 9 height 22
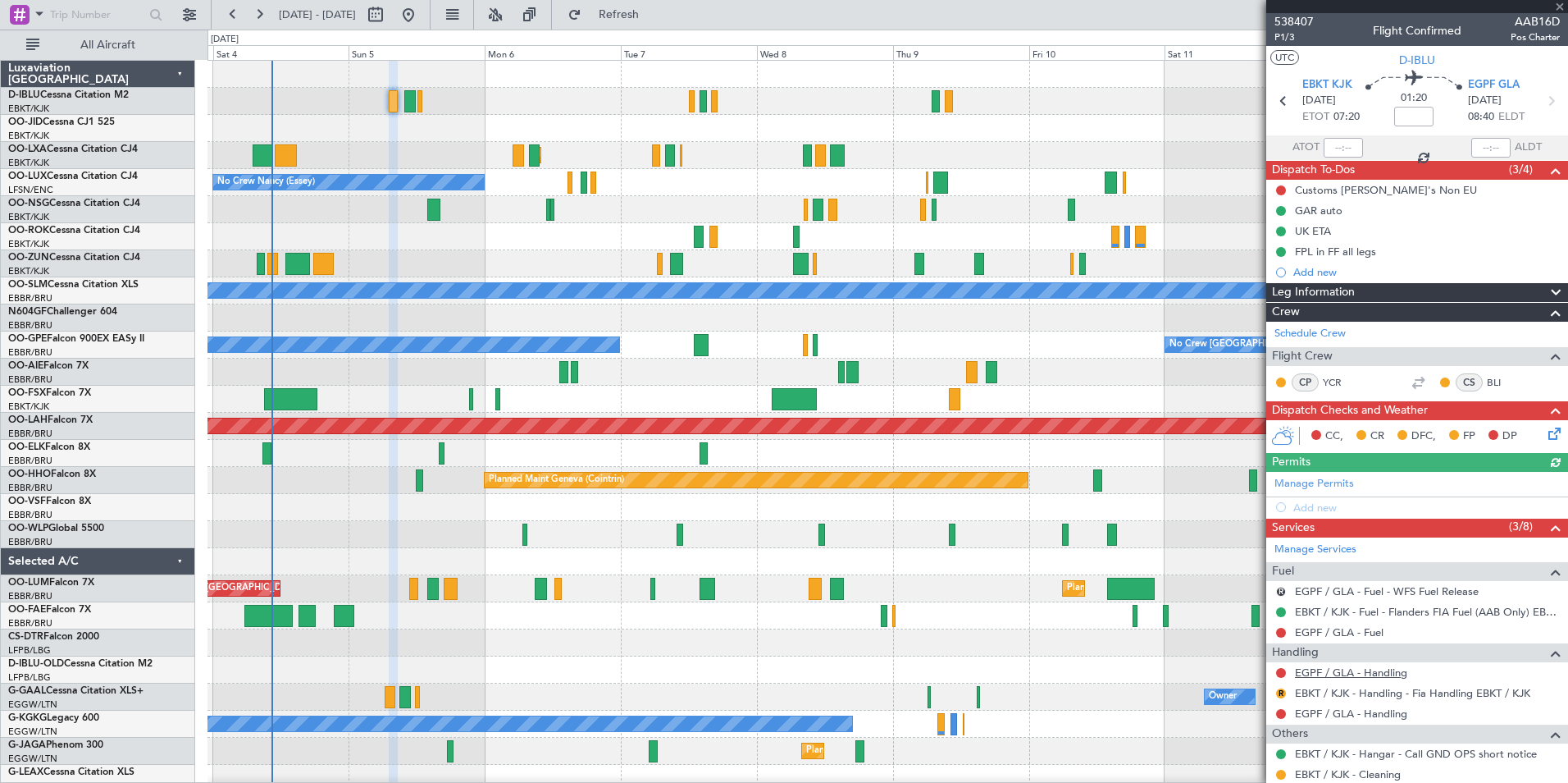
click at [1354, 677] on link "EGPF / GLA - Handling" at bounding box center [1351, 672] width 112 height 14
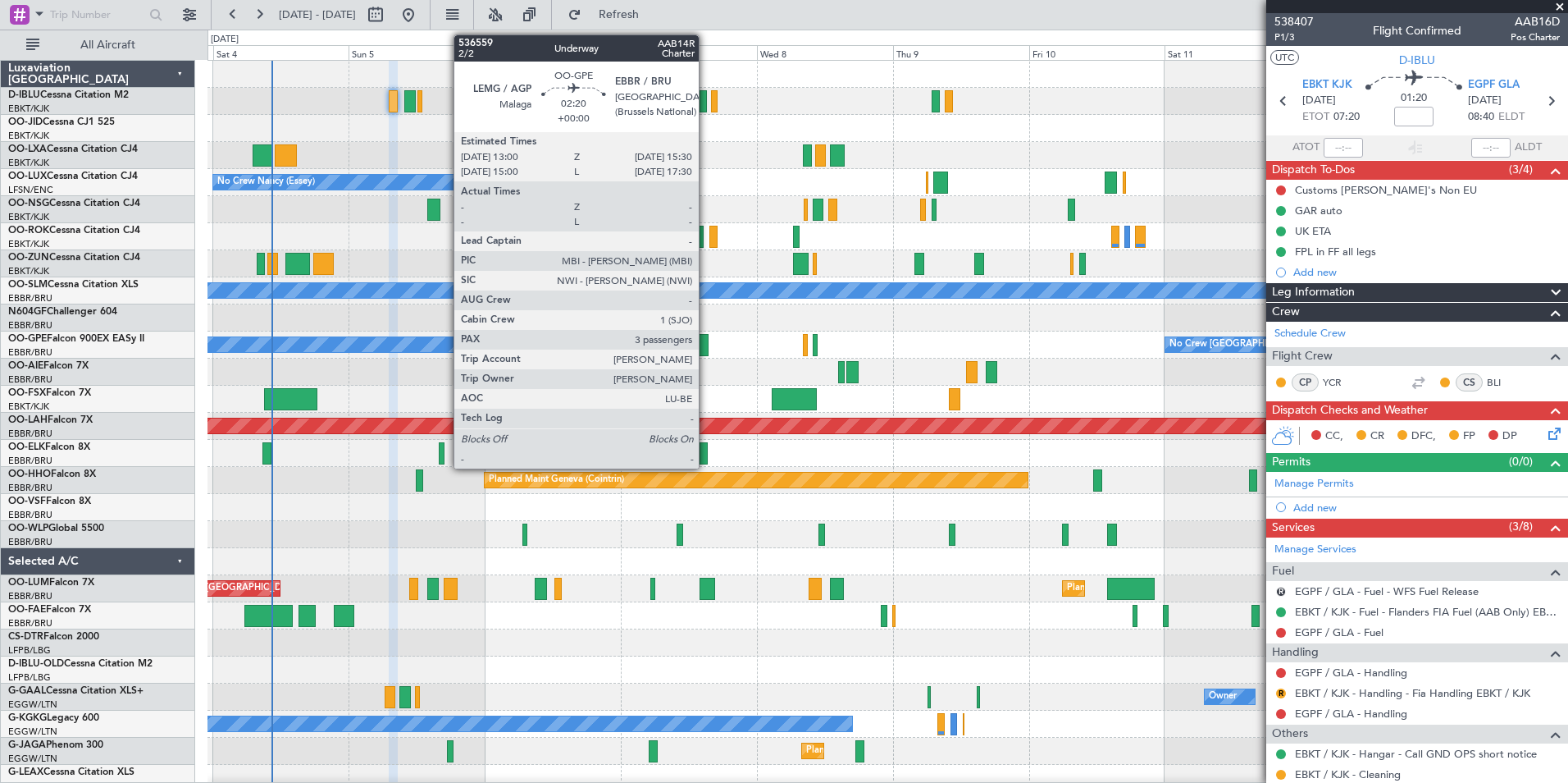
click at [706, 351] on div at bounding box center [701, 344] width 15 height 22
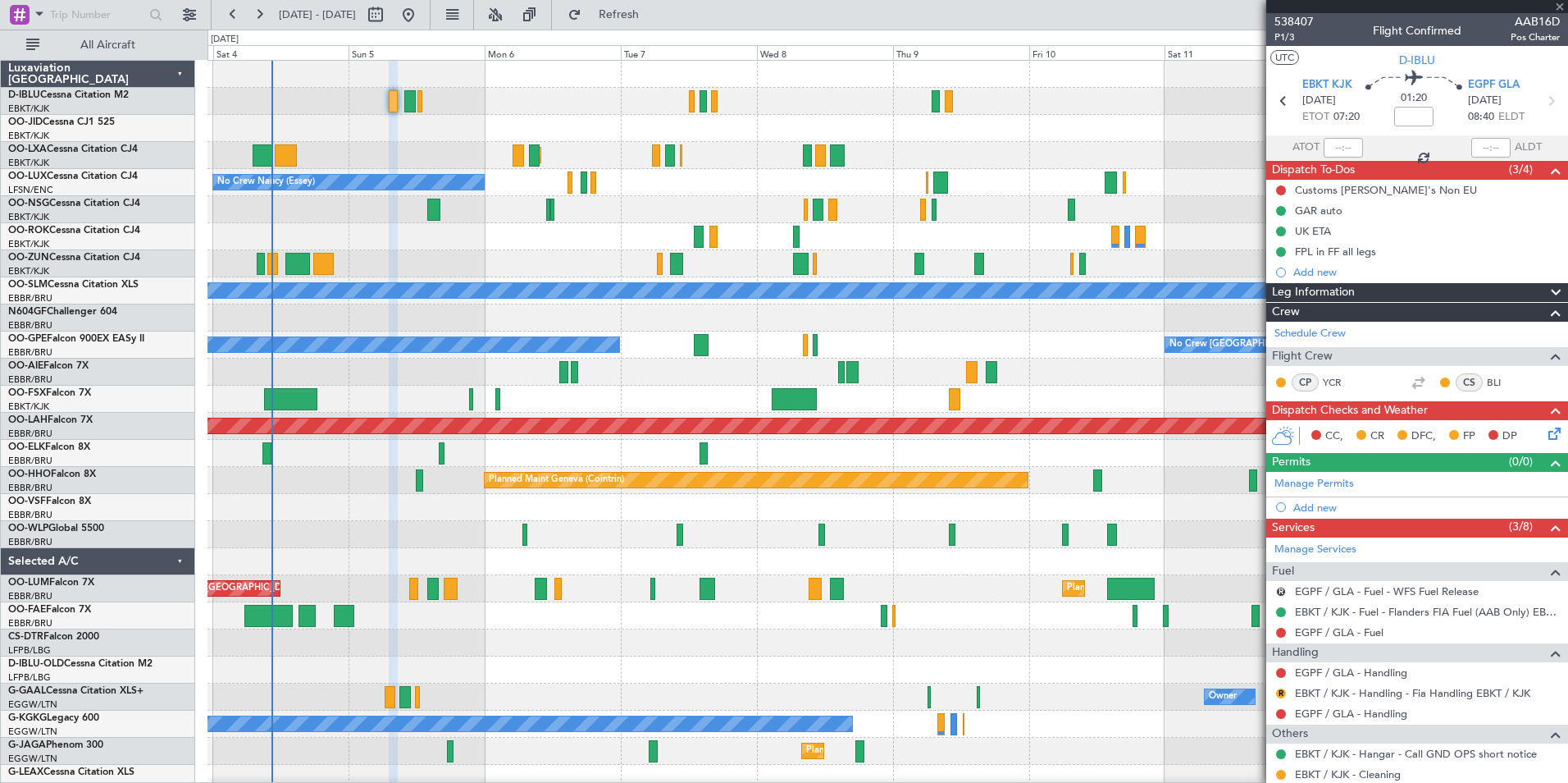
type input "3"
